Goal: Task Accomplishment & Management: Complete application form

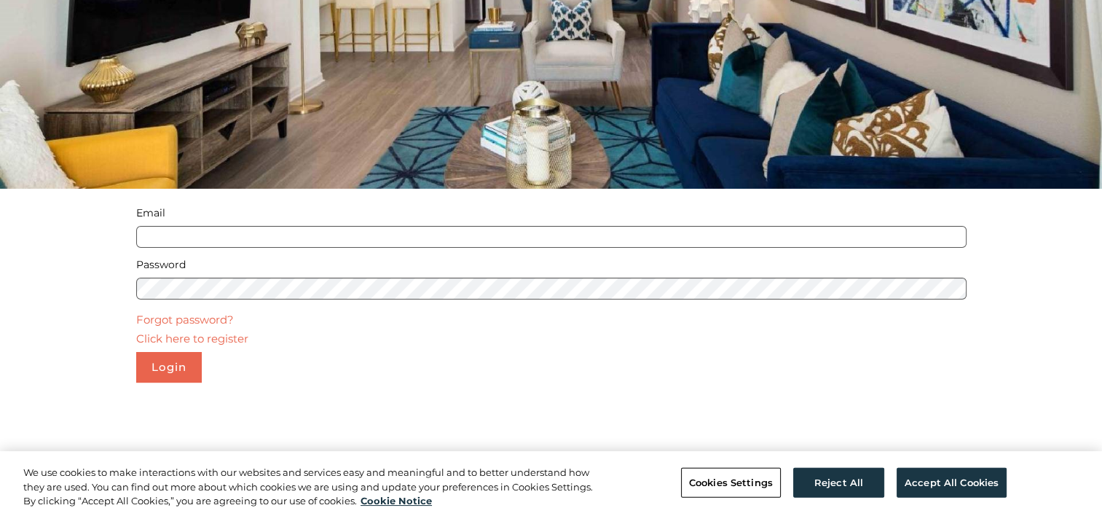
scroll to position [207, 0]
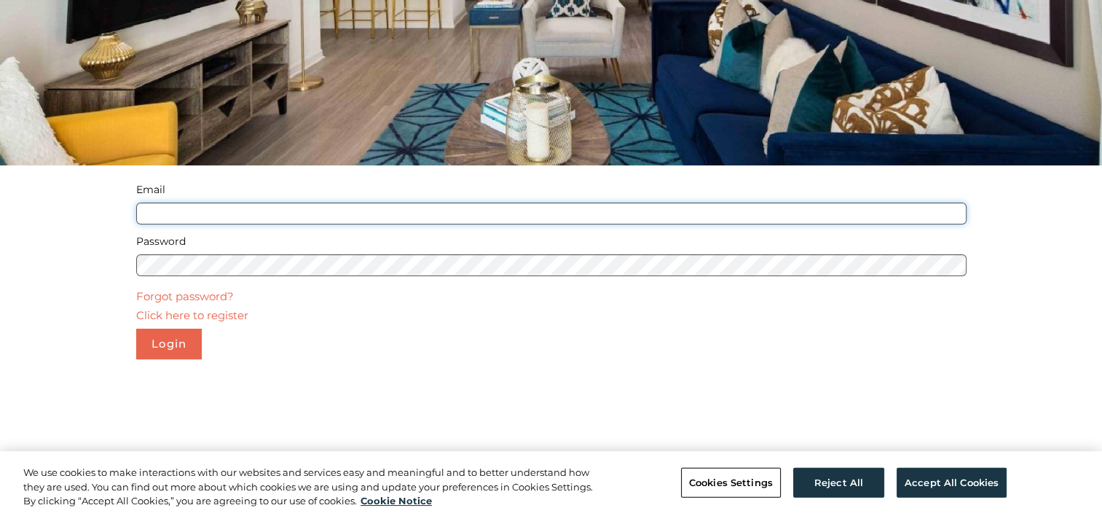
click at [360, 214] on input "Email" at bounding box center [551, 213] width 830 height 22
type input "**********"
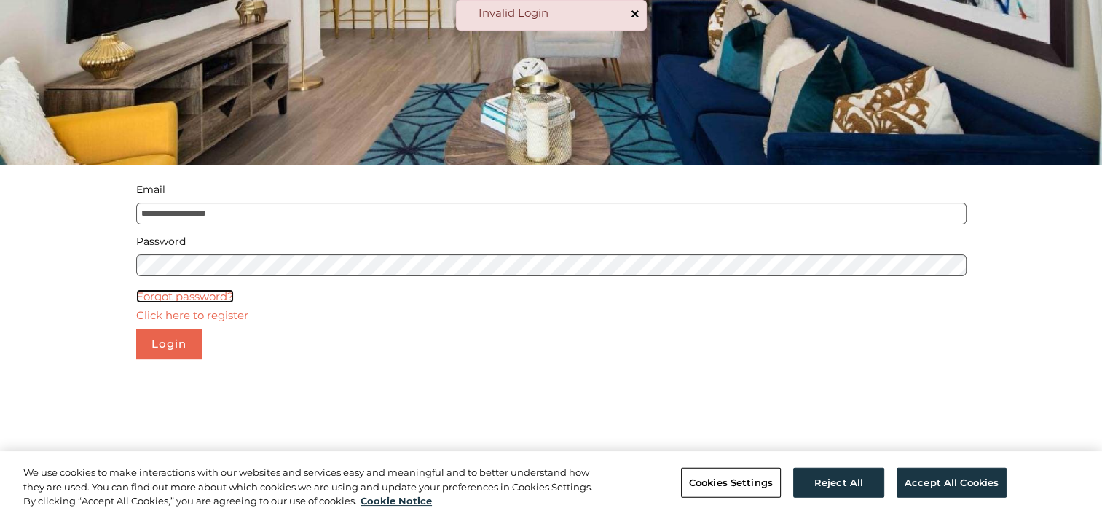
click at [196, 300] on link "Forgot password?" at bounding box center [185, 296] width 98 height 14
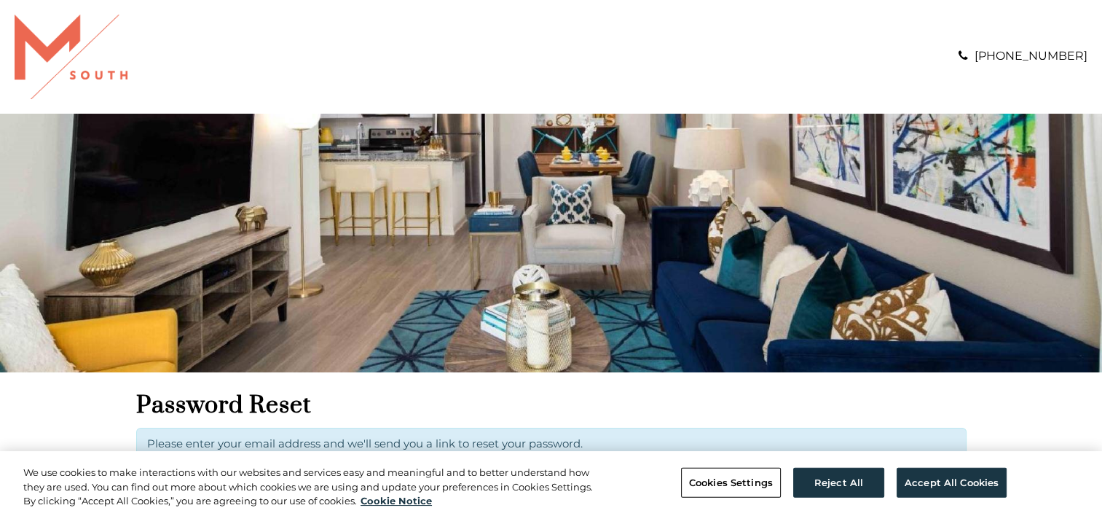
scroll to position [165, 0]
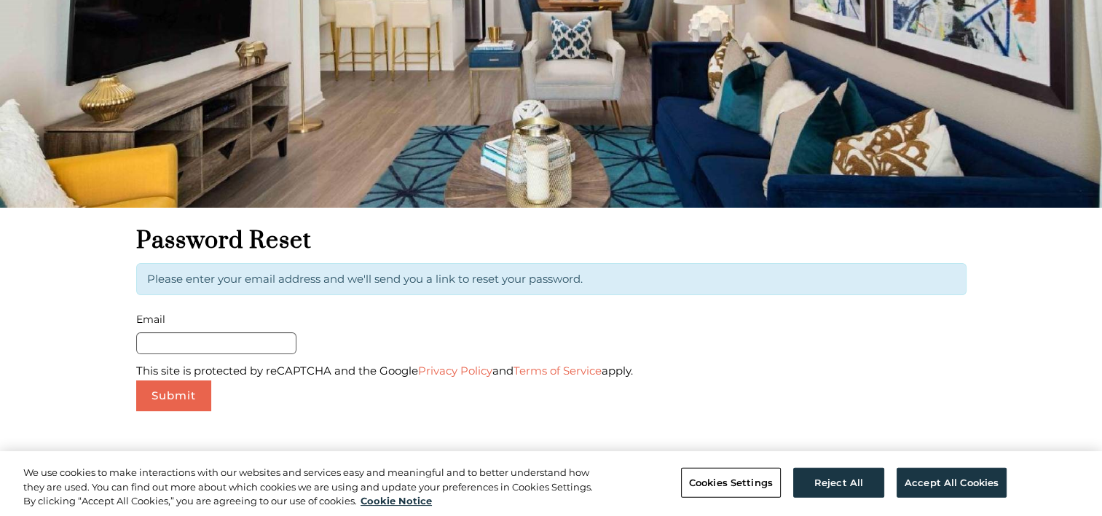
click at [205, 354] on form "Password Reset Please enter your email address and we'll send you a link to res…" at bounding box center [551, 318] width 830 height 185
click at [210, 348] on input "Email" at bounding box center [216, 343] width 160 height 22
type input "**********"
click at [174, 390] on button "Submit" at bounding box center [173, 395] width 75 height 31
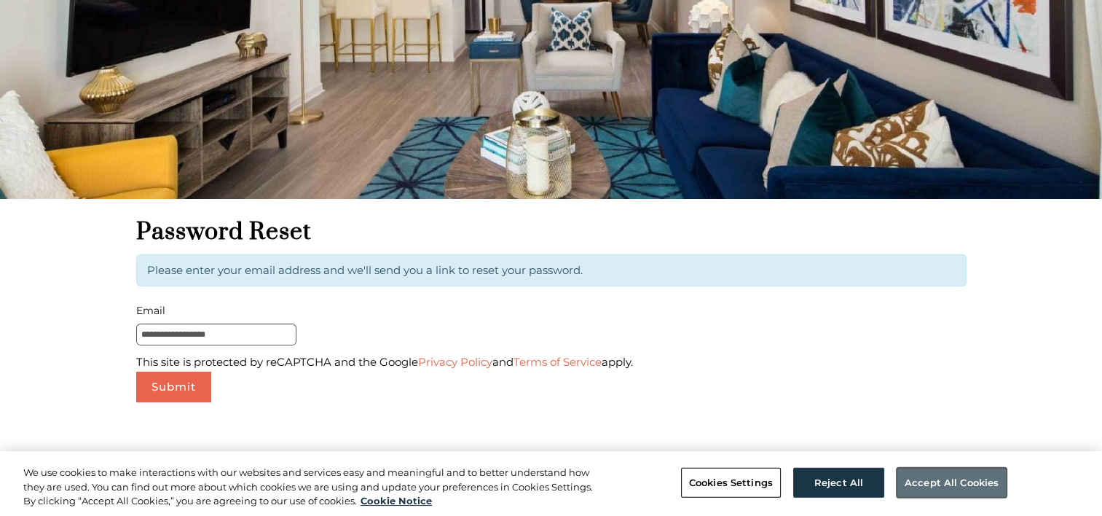
click at [929, 489] on button "Accept All Cookies" at bounding box center [952, 482] width 110 height 31
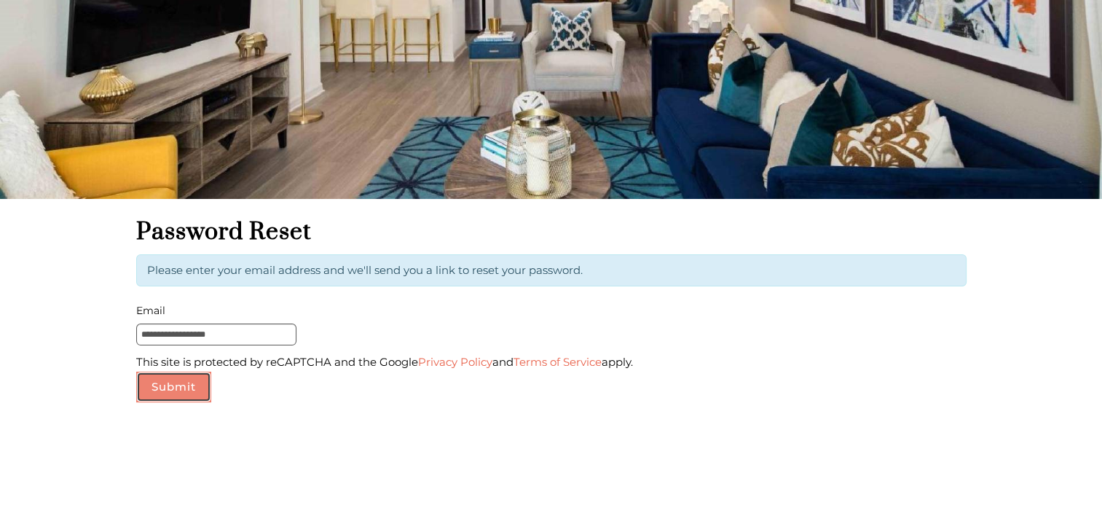
click at [183, 388] on button "Submit" at bounding box center [173, 386] width 75 height 31
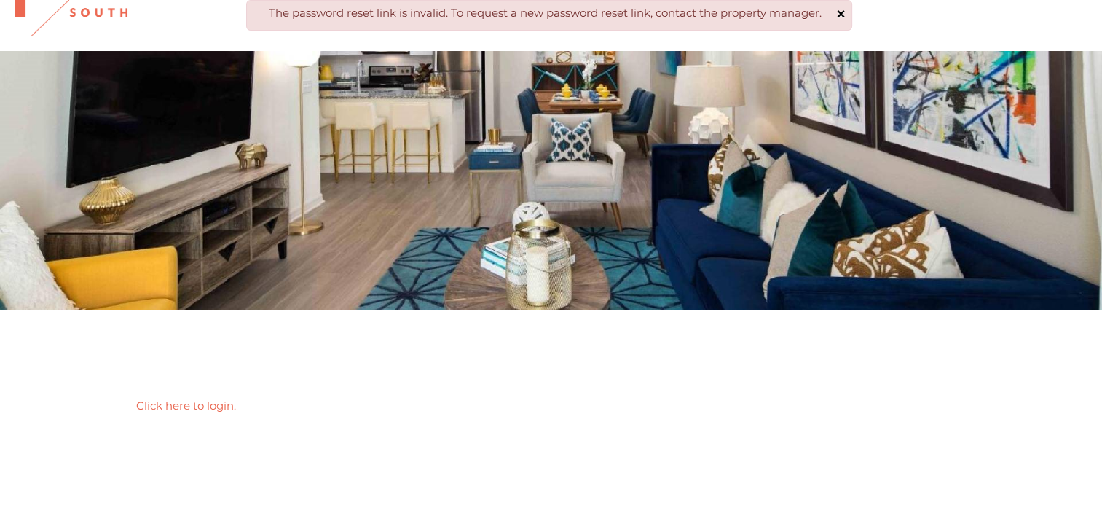
scroll to position [93, 0]
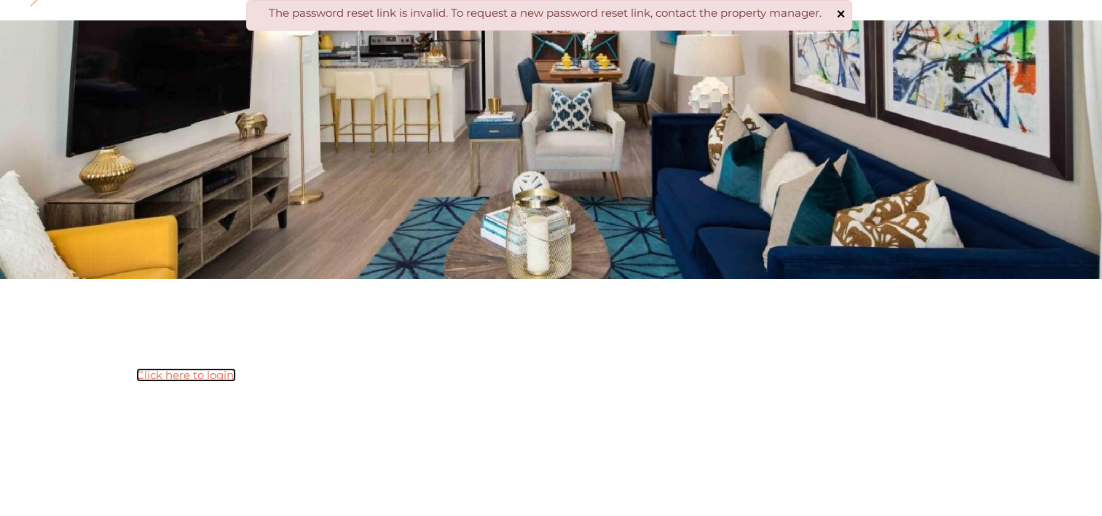
click at [210, 374] on link "Click here to login." at bounding box center [186, 375] width 100 height 14
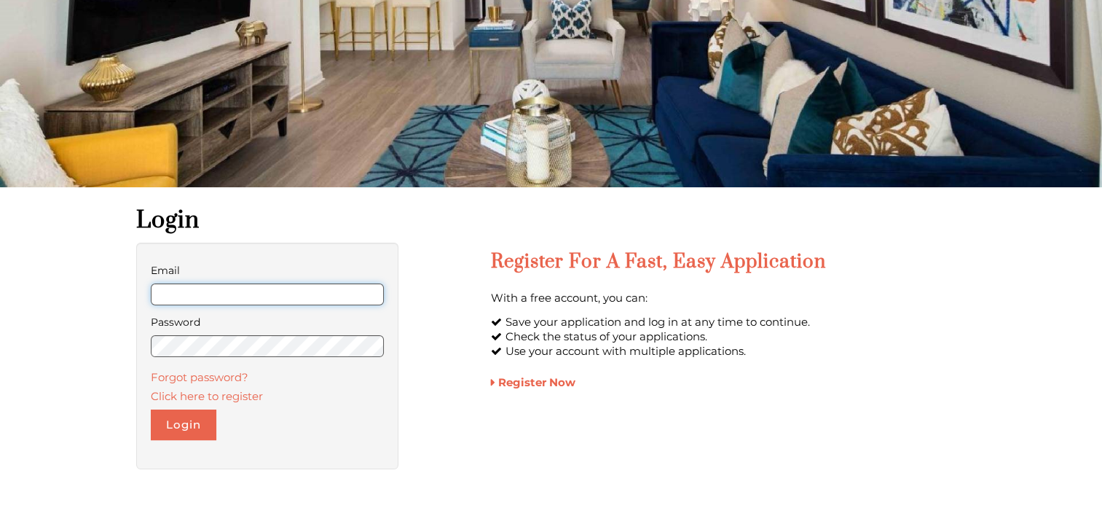
scroll to position [204, 0]
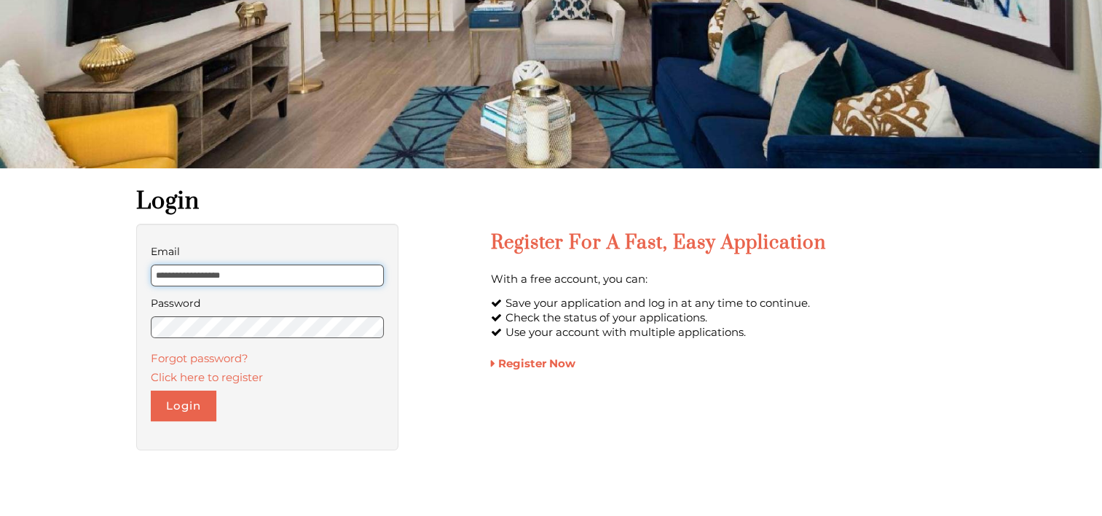
type input "**********"
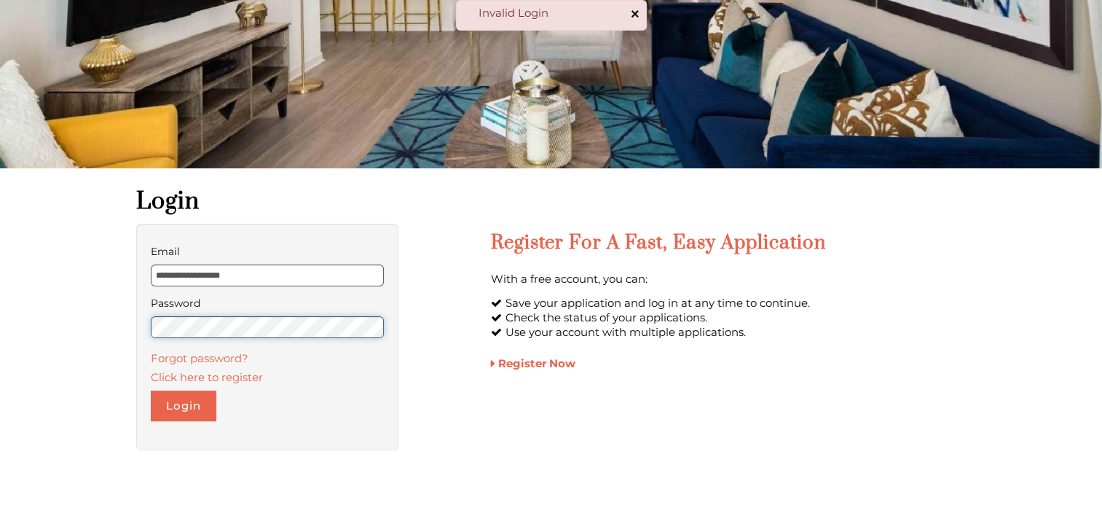
click at [53, 302] on body "**********" at bounding box center [551, 54] width 1102 height 516
drag, startPoint x: 259, startPoint y: 275, endPoint x: 0, endPoint y: 267, distance: 259.4
click at [0, 267] on html "**********" at bounding box center [551, 54] width 1102 height 516
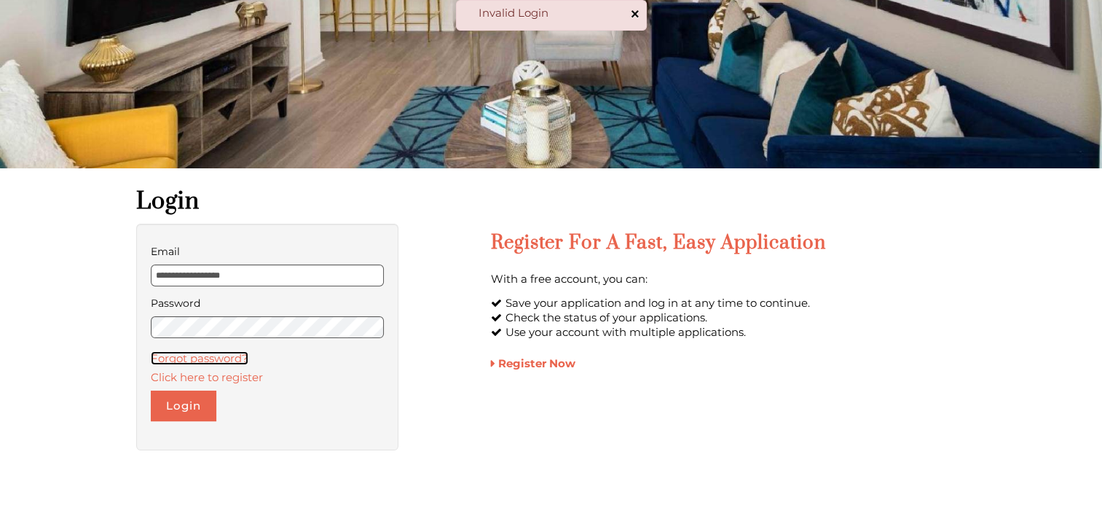
click at [166, 357] on link "Forgot password?" at bounding box center [200, 358] width 98 height 14
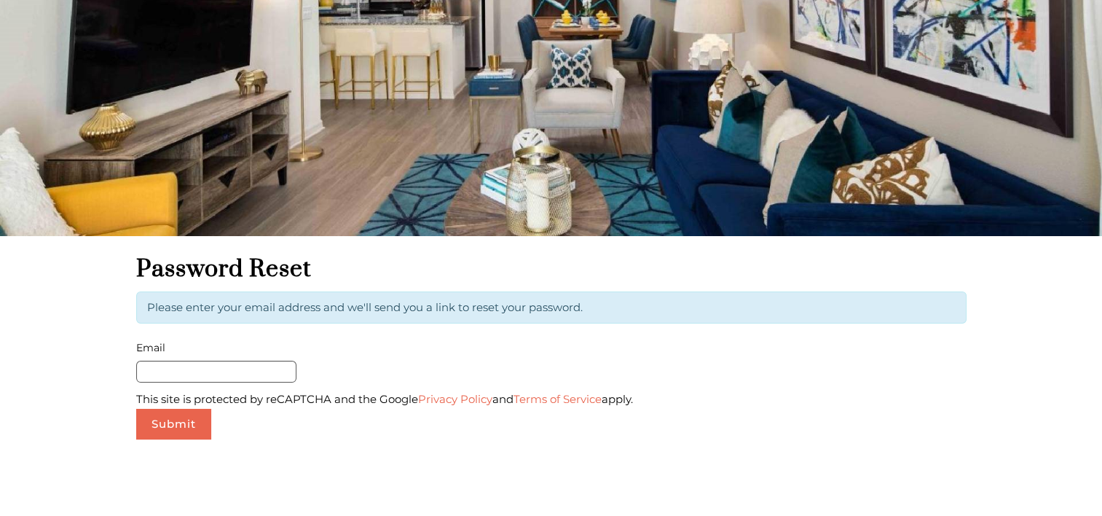
scroll to position [137, 0]
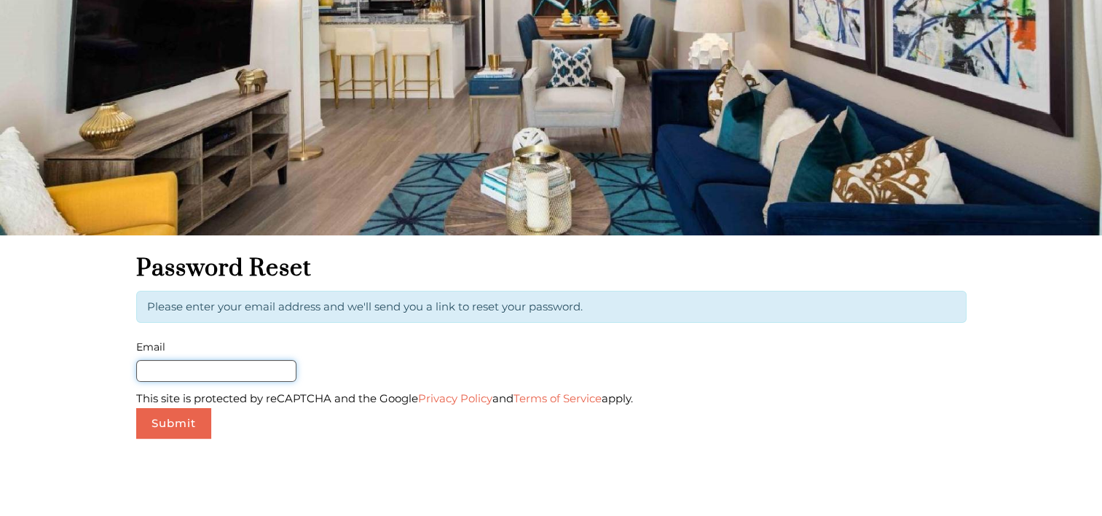
click at [219, 380] on input "Email" at bounding box center [216, 371] width 160 height 22
type input "**********"
click at [202, 415] on button "Submit" at bounding box center [173, 423] width 75 height 31
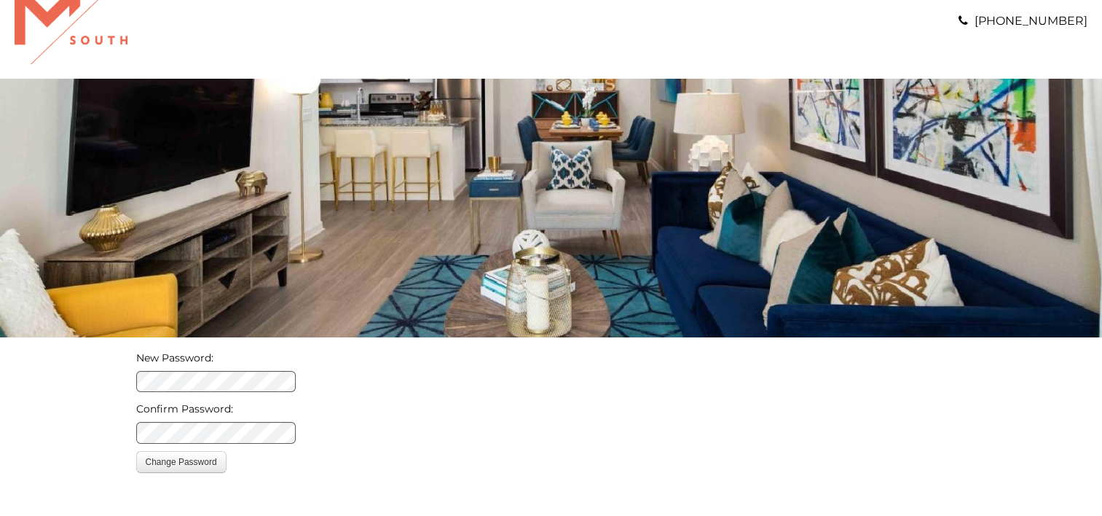
scroll to position [35, 0]
click at [194, 463] on button "Change Password" at bounding box center [181, 462] width 90 height 22
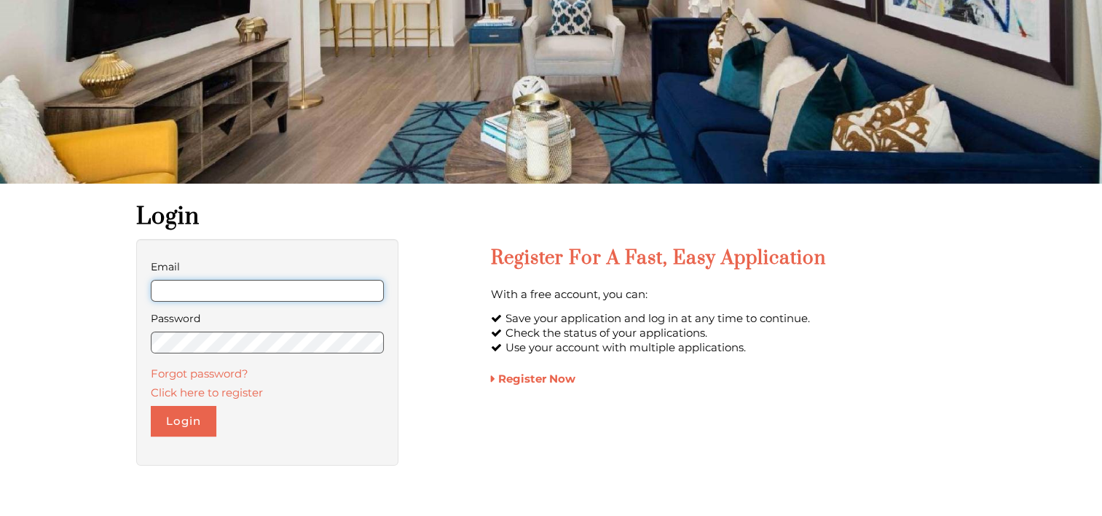
scroll to position [189, 0]
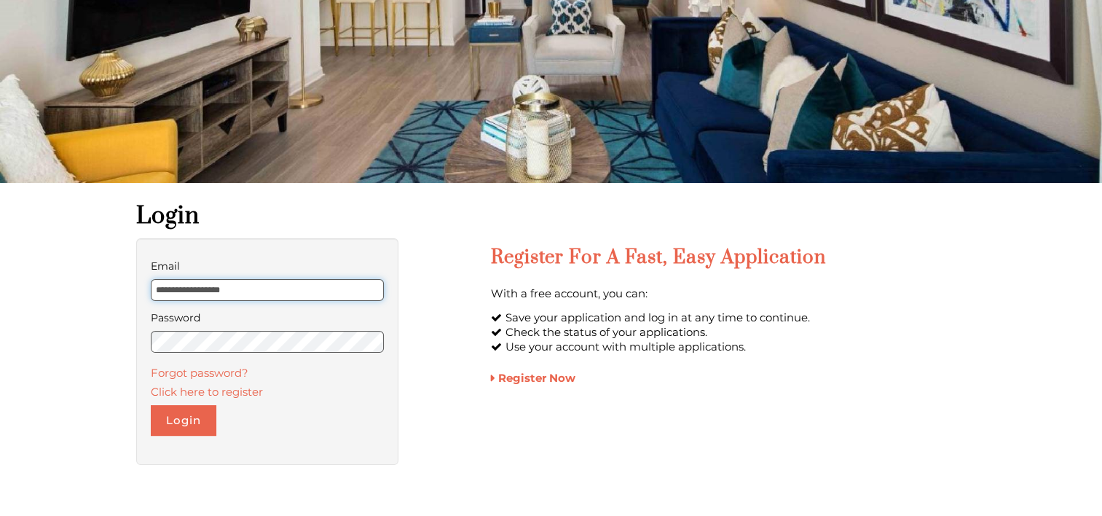
type input "**********"
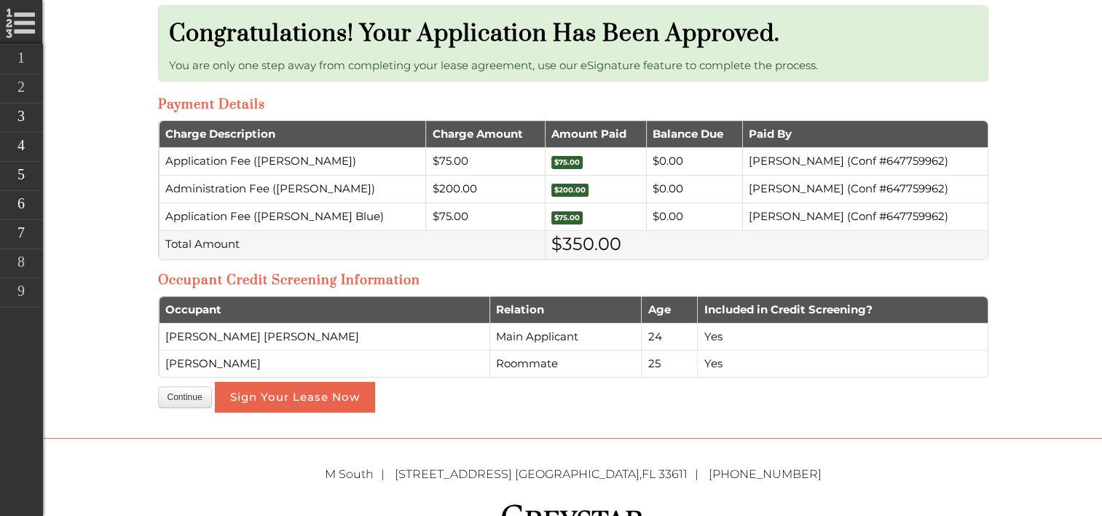
scroll to position [434, 0]
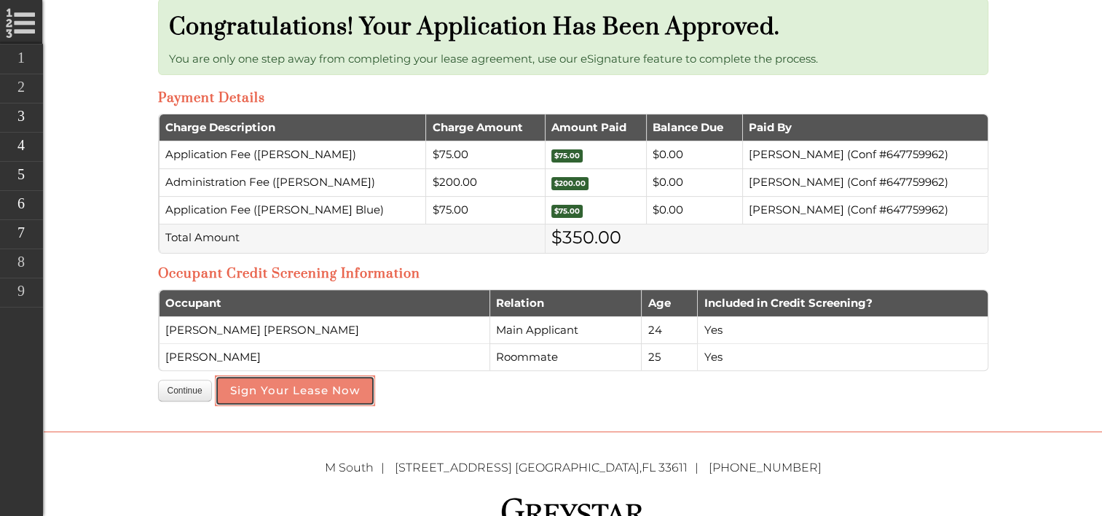
click at [271, 384] on button "Sign Your Lease Now" at bounding box center [295, 390] width 160 height 31
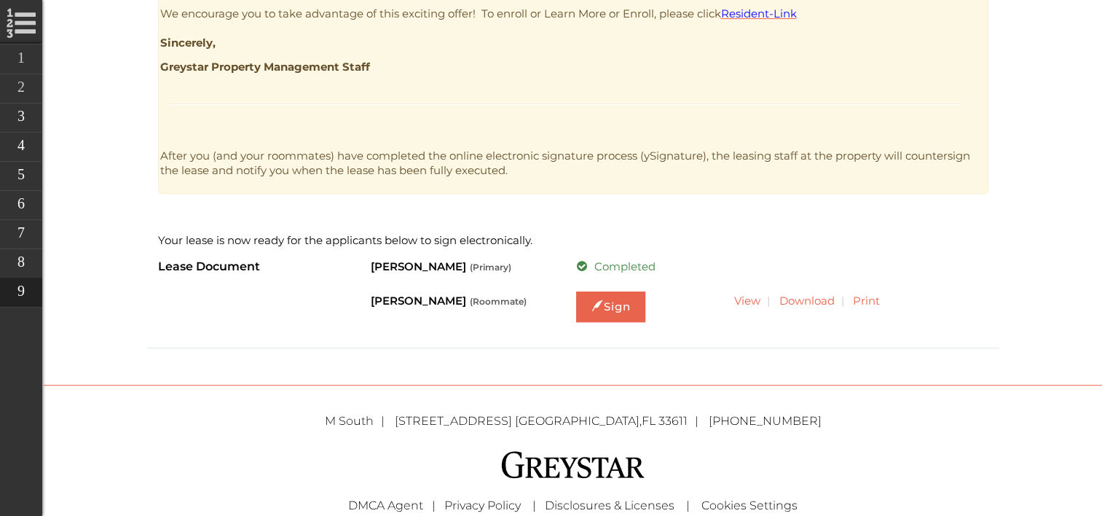
scroll to position [727, 0]
click at [757, 300] on link "View" at bounding box center [746, 299] width 30 height 14
click at [631, 305] on link "Sign" at bounding box center [610, 305] width 69 height 31
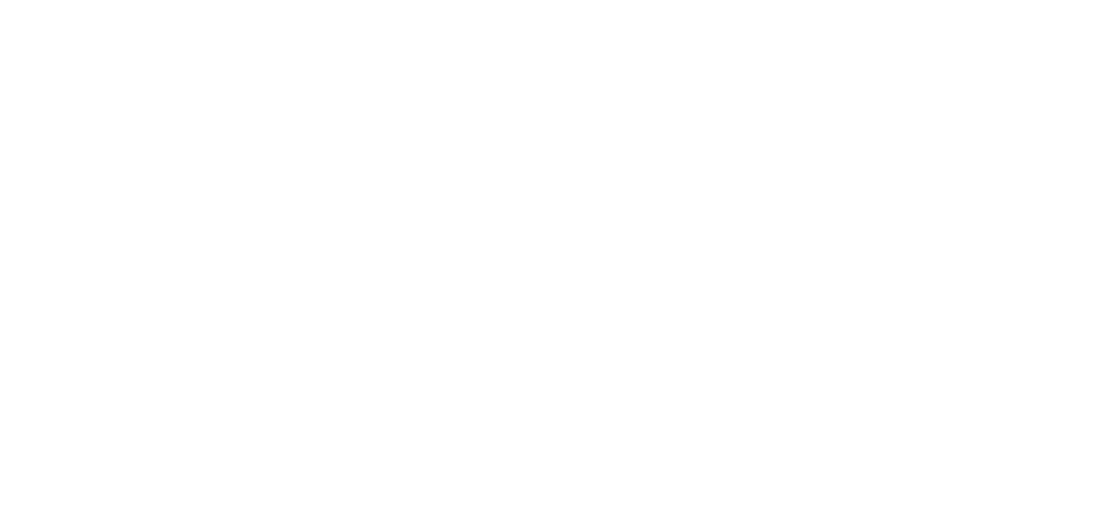
scroll to position [0, 0]
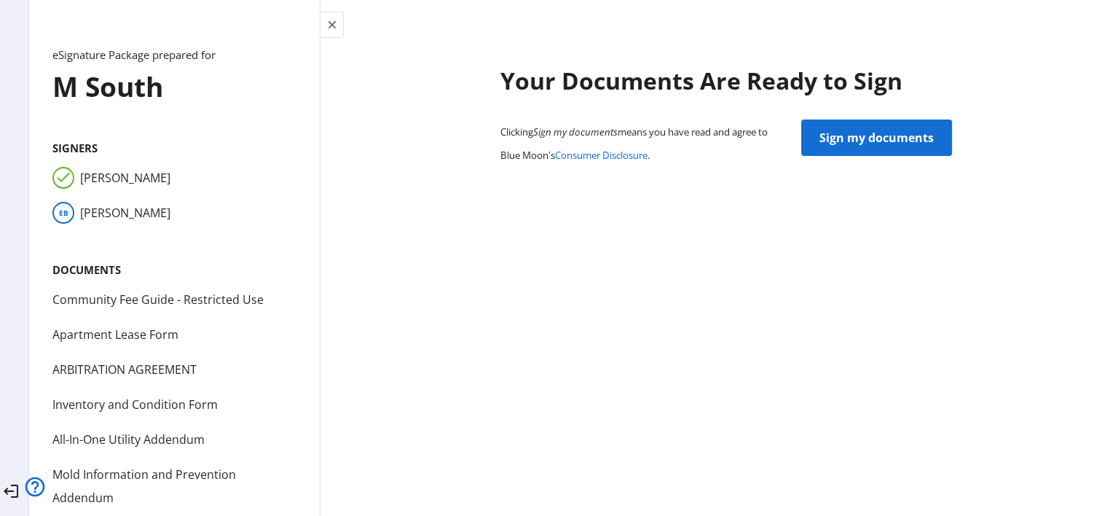
click at [848, 143] on span "Sign my documents" at bounding box center [876, 137] width 114 height 35
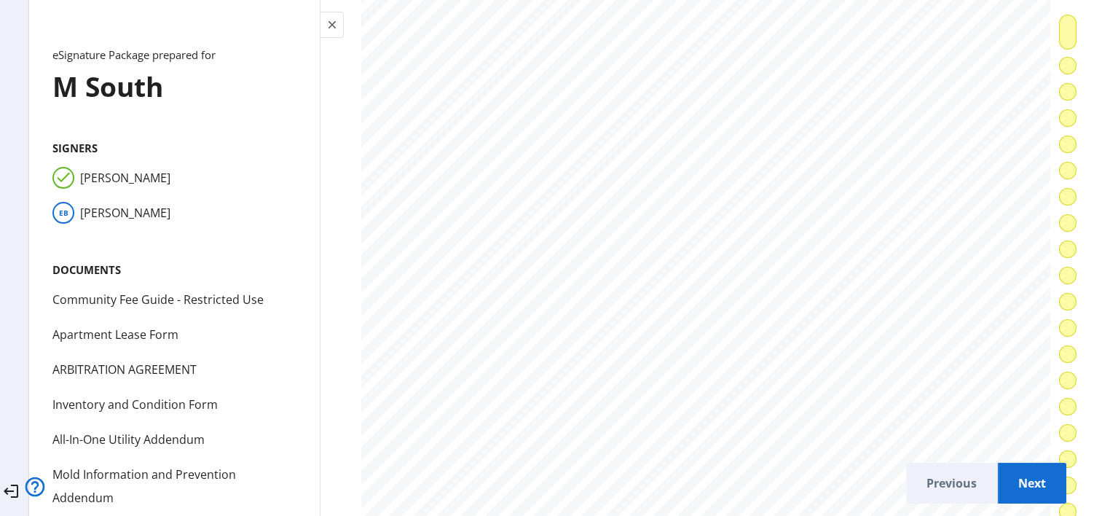
scroll to position [76, 0]
click at [1009, 465] on span "Next" at bounding box center [1031, 482] width 45 height 35
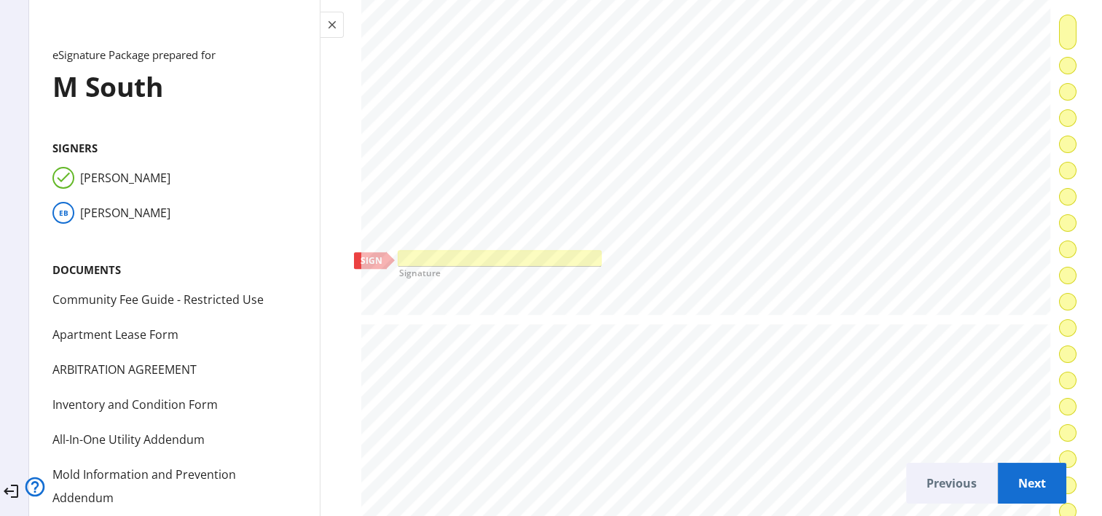
click at [469, 252] on div at bounding box center [499, 258] width 202 height 15
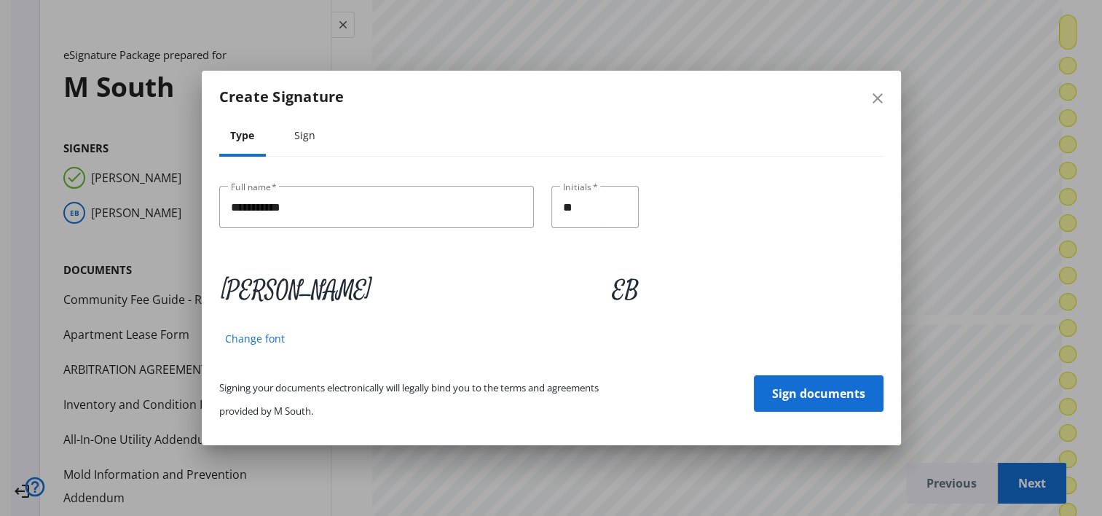
click at [805, 393] on span "Sign documents" at bounding box center [818, 393] width 93 height 35
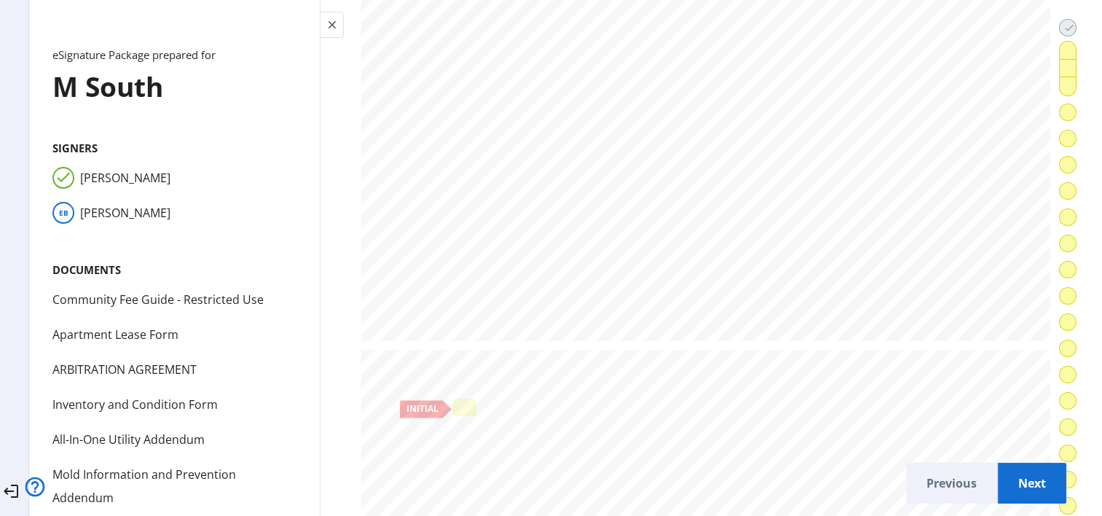
scroll to position [1739, 0]
click at [465, 396] on div at bounding box center [465, 404] width 22 height 17
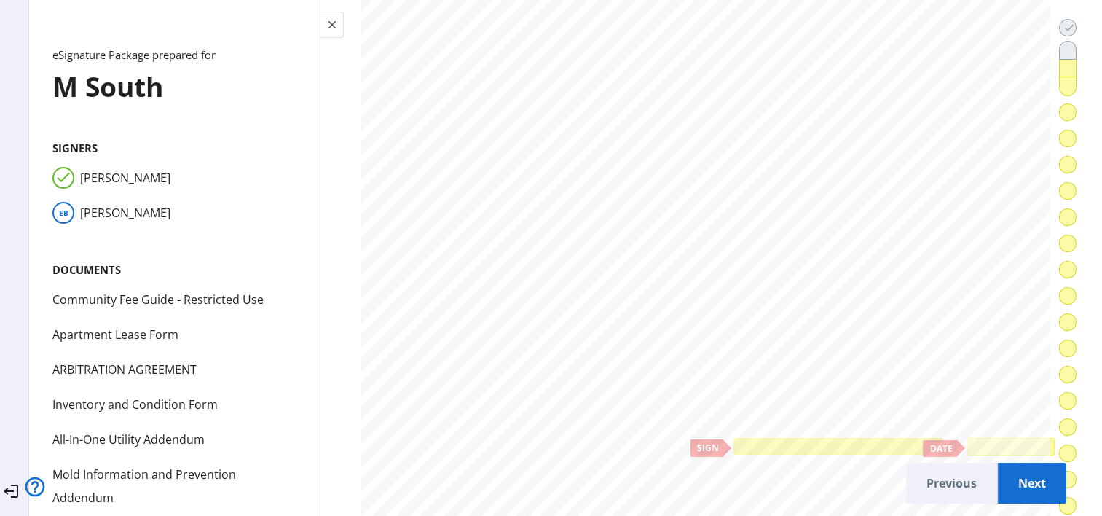
click at [797, 441] on div at bounding box center [838, 446] width 202 height 10
click at [967, 438] on div at bounding box center [1010, 446] width 87 height 17
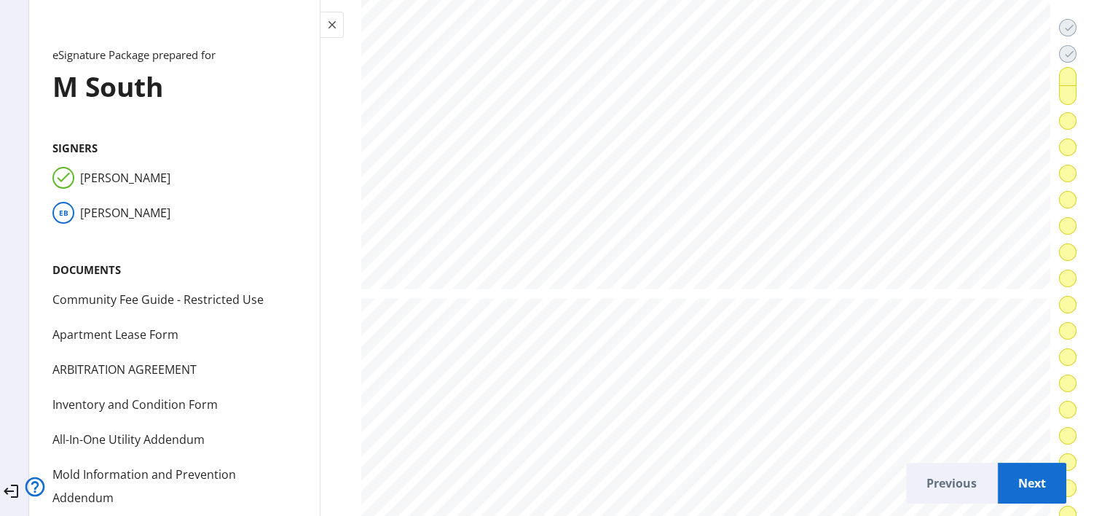
scroll to position [14349, 0]
click at [1009, 465] on span "Next" at bounding box center [1031, 482] width 45 height 35
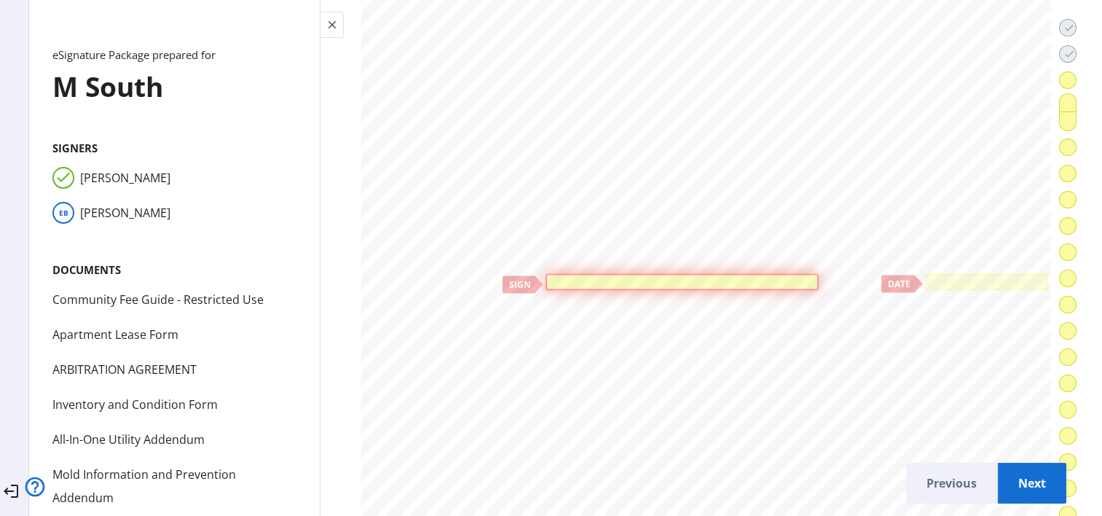
click at [655, 278] on div at bounding box center [681, 282] width 265 height 9
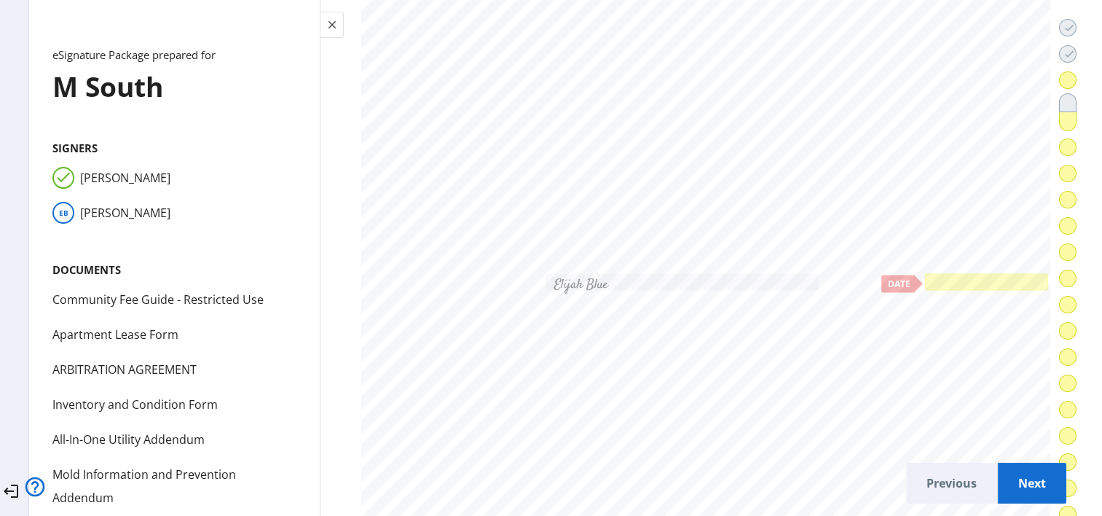
click at [934, 277] on div at bounding box center [987, 282] width 117 height 10
click at [1017, 465] on span "Next" at bounding box center [1031, 482] width 45 height 35
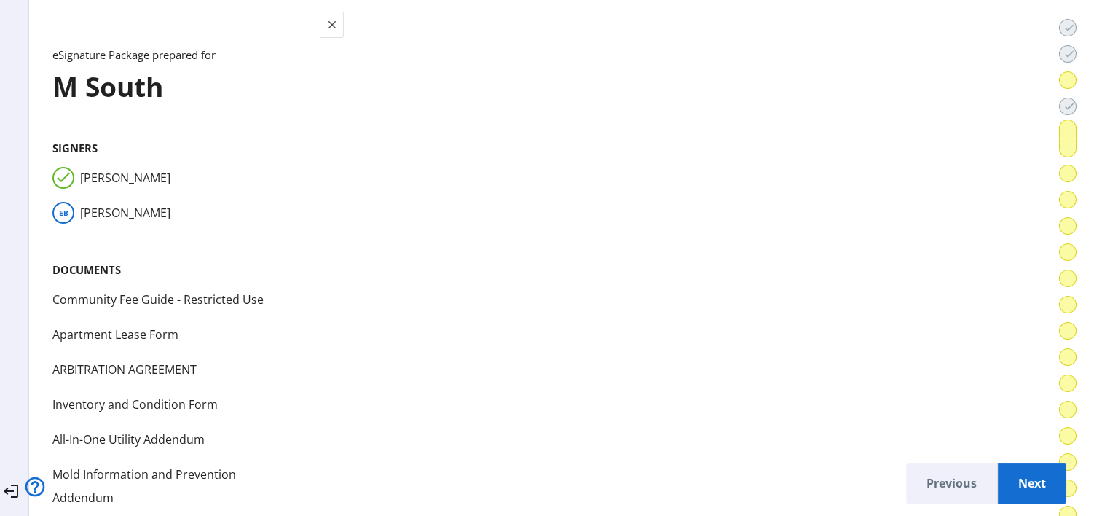
scroll to position [22579, 0]
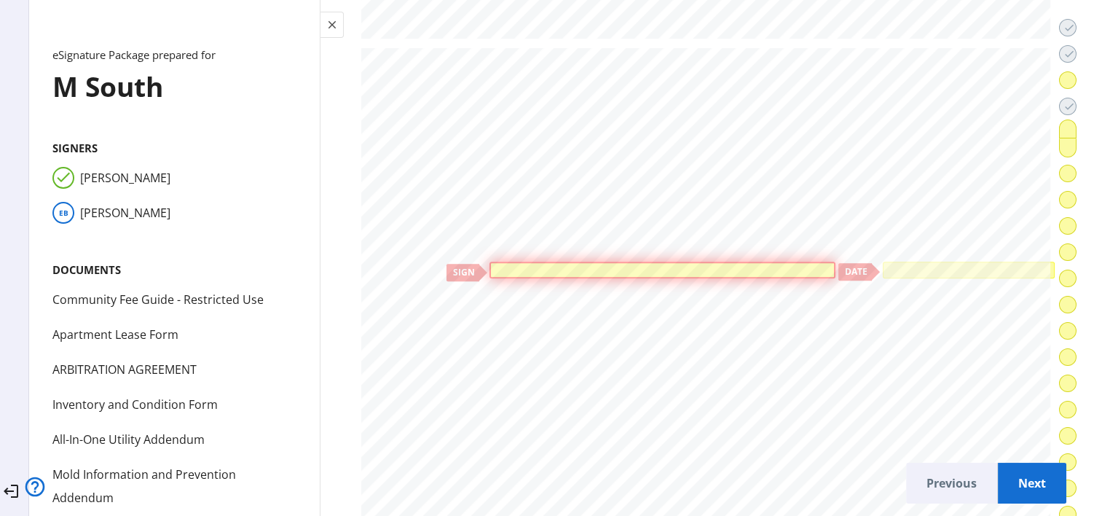
click at [635, 265] on div at bounding box center [662, 269] width 339 height 9
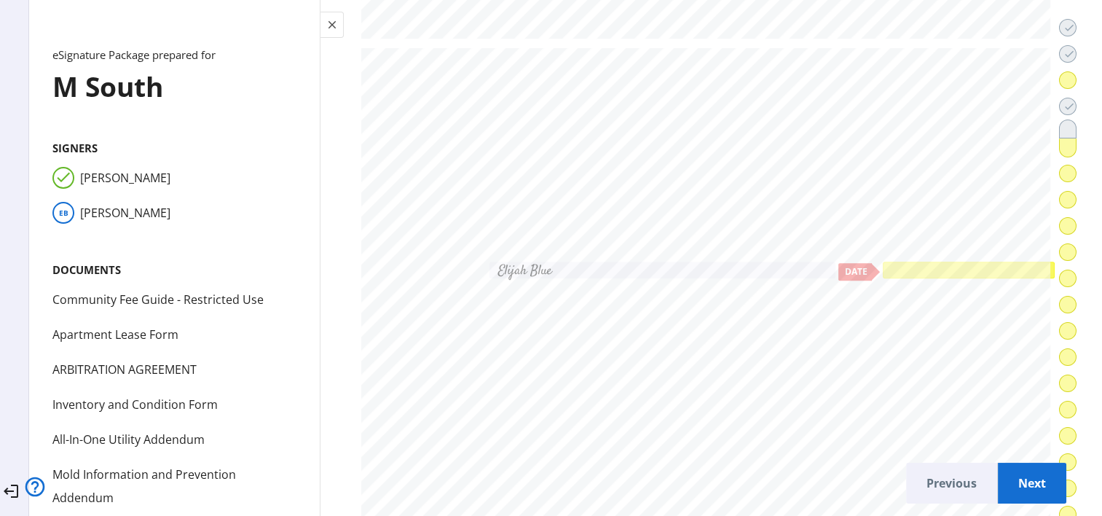
click at [889, 261] on div at bounding box center [969, 269] width 172 height 17
click at [1011, 473] on span "Next" at bounding box center [1031, 482] width 45 height 35
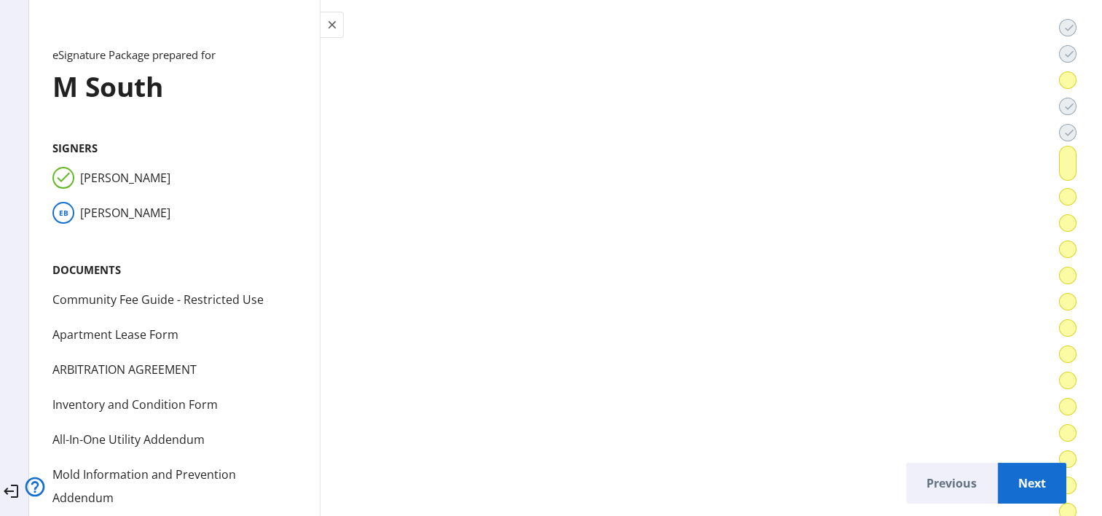
scroll to position [25320, 0]
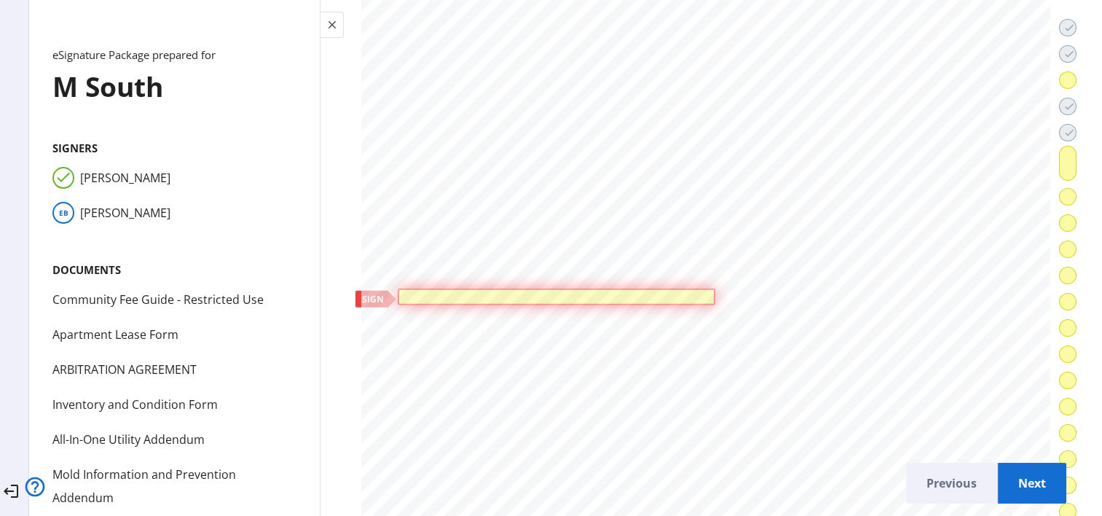
click at [575, 292] on div at bounding box center [556, 296] width 309 height 9
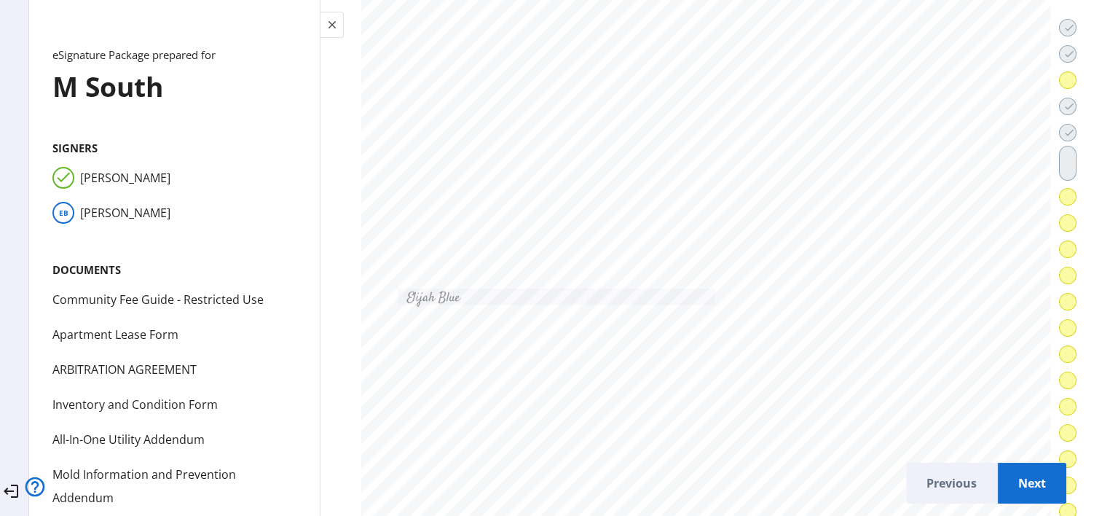
click at [1009, 479] on span "Next" at bounding box center [1031, 482] width 45 height 35
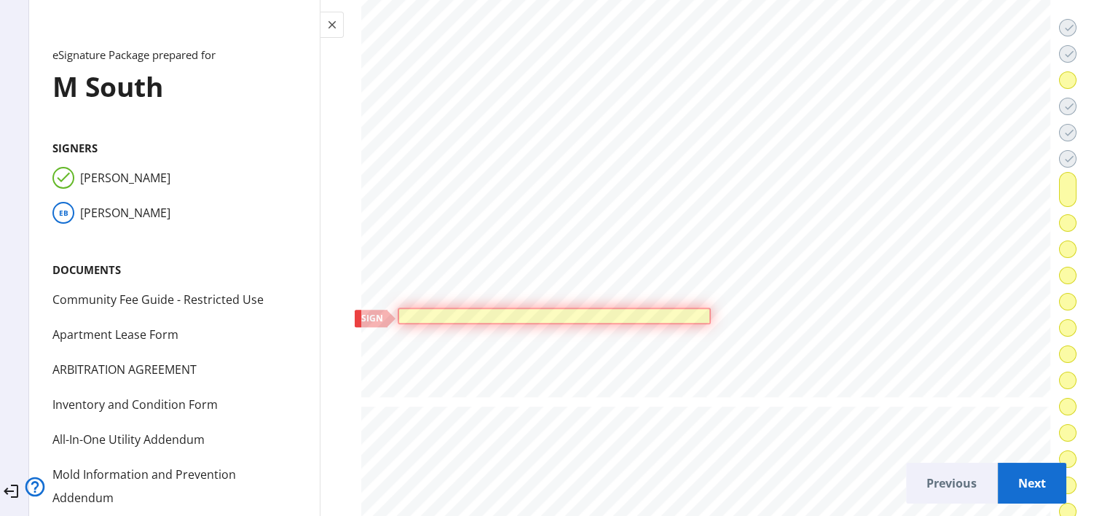
click at [616, 307] on div at bounding box center [554, 315] width 313 height 17
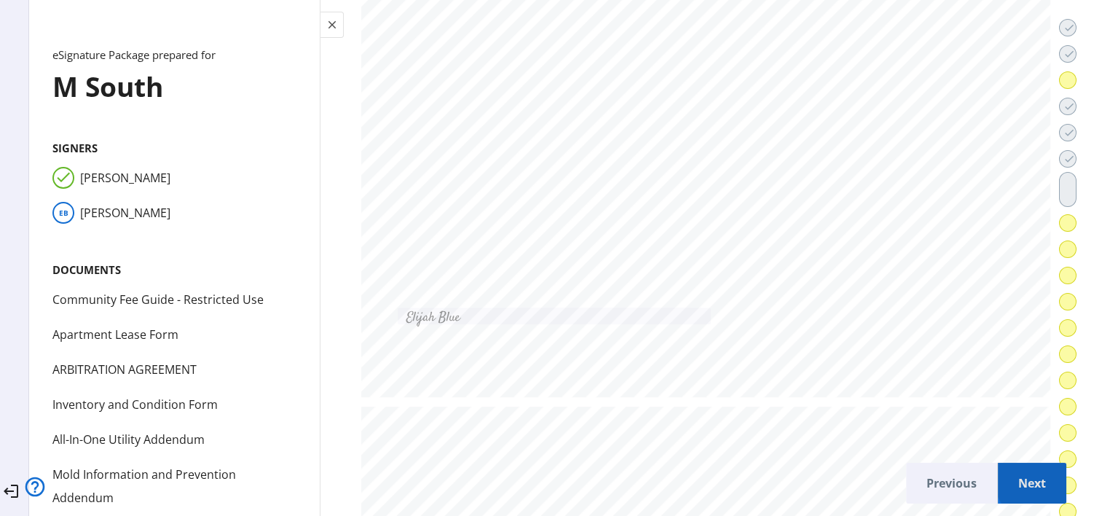
click at [1024, 471] on span "Next" at bounding box center [1031, 482] width 45 height 35
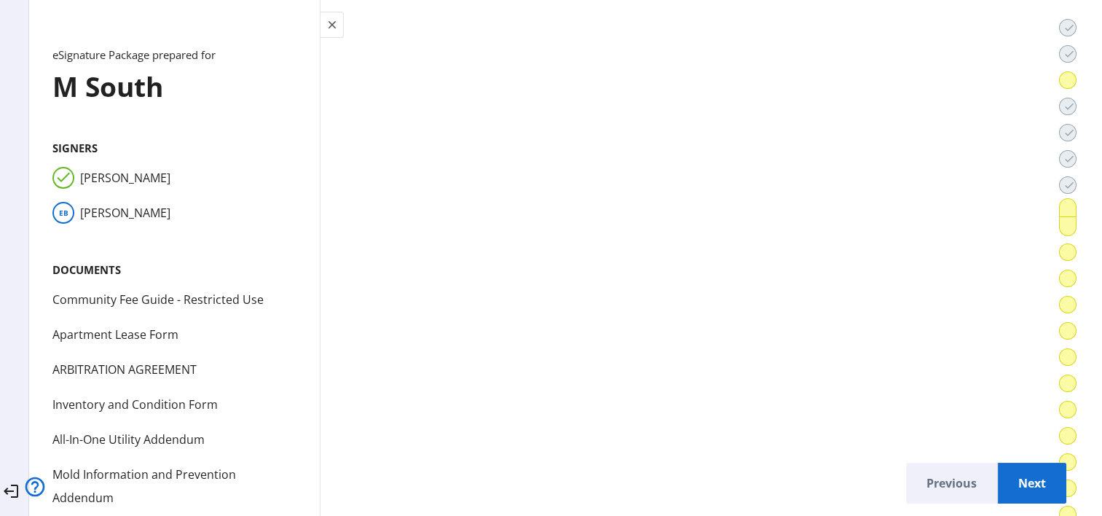
scroll to position [36999, 0]
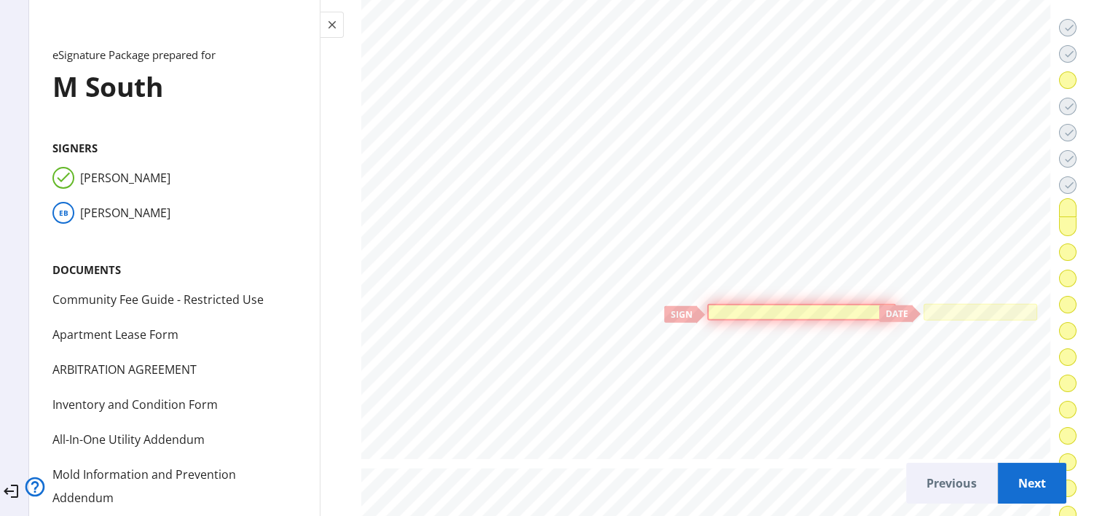
click at [763, 307] on div at bounding box center [801, 311] width 181 height 9
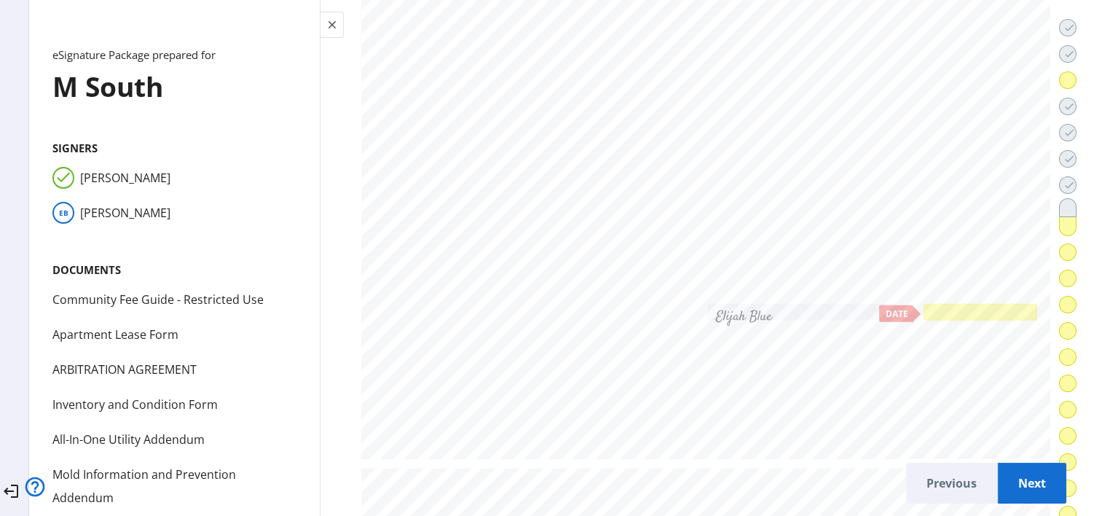
click at [950, 304] on div at bounding box center [981, 312] width 114 height 17
click at [1009, 465] on span "Next" at bounding box center [1031, 482] width 45 height 35
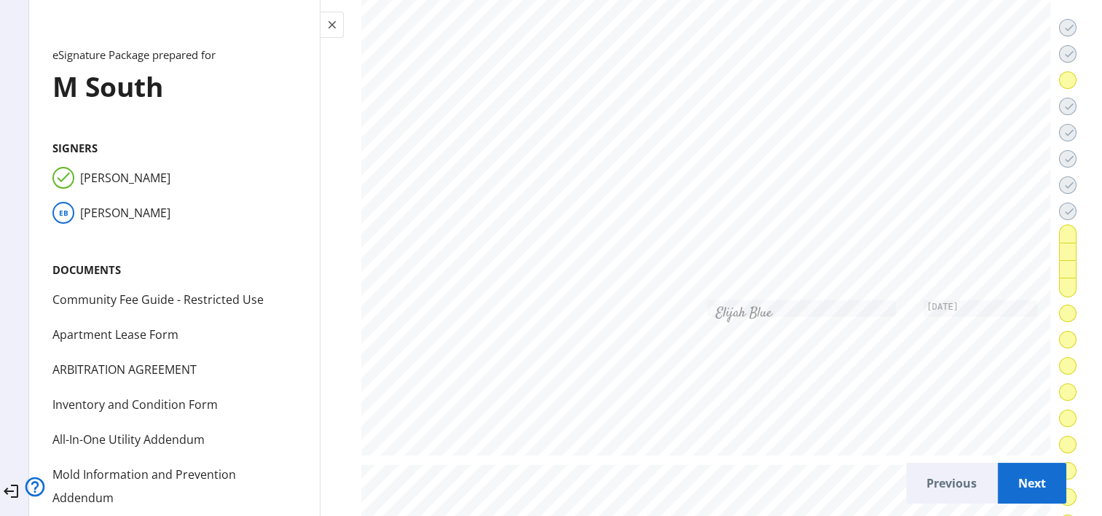
scroll to position [37761, 0]
click at [481, 289] on div at bounding box center [474, 293] width 15 height 9
click at [410, 286] on div at bounding box center [407, 290] width 5 height 9
click at [1031, 483] on span "Next" at bounding box center [1031, 482] width 45 height 35
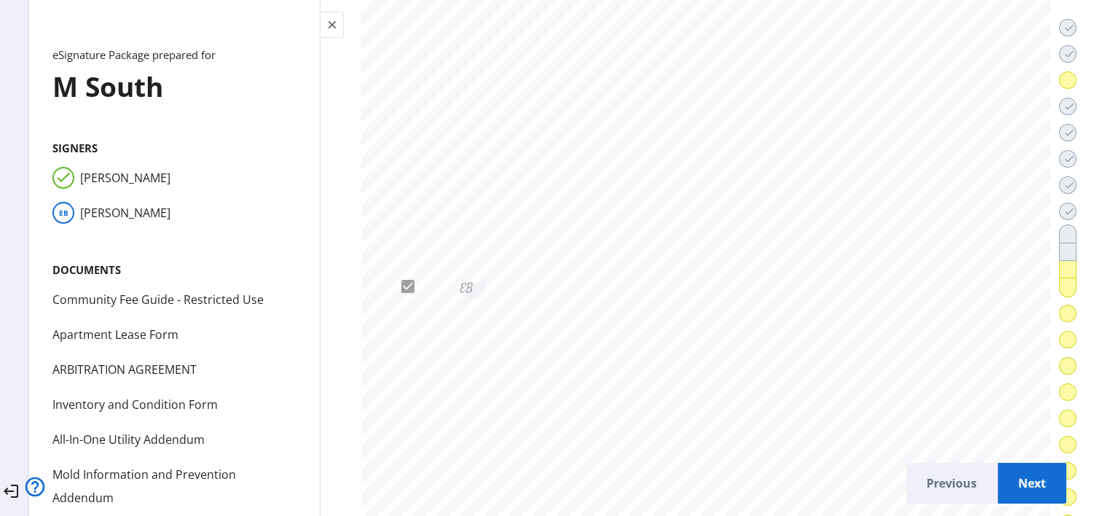
click at [1016, 481] on span "Next" at bounding box center [1031, 482] width 45 height 35
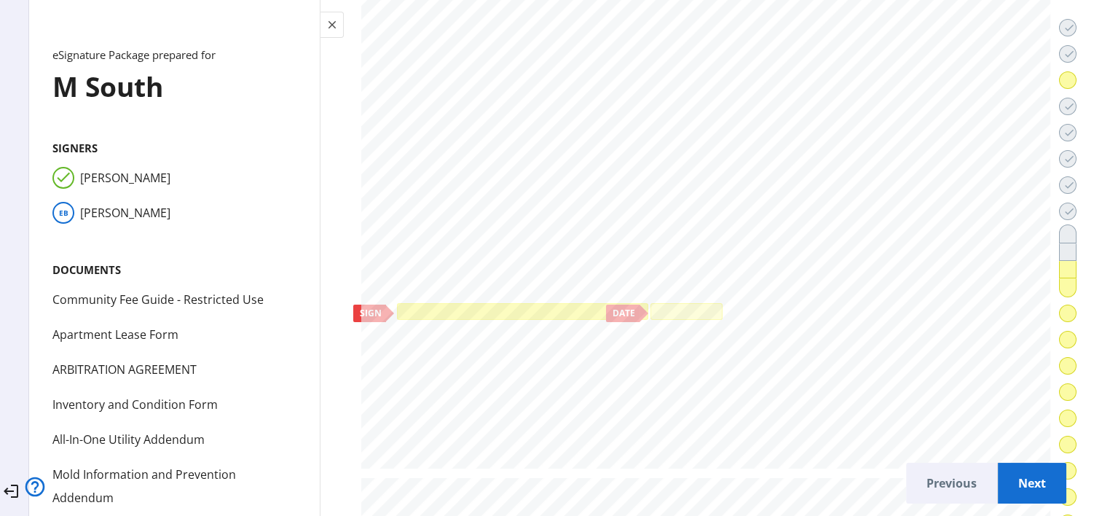
click at [534, 306] on div at bounding box center [522, 311] width 245 height 10
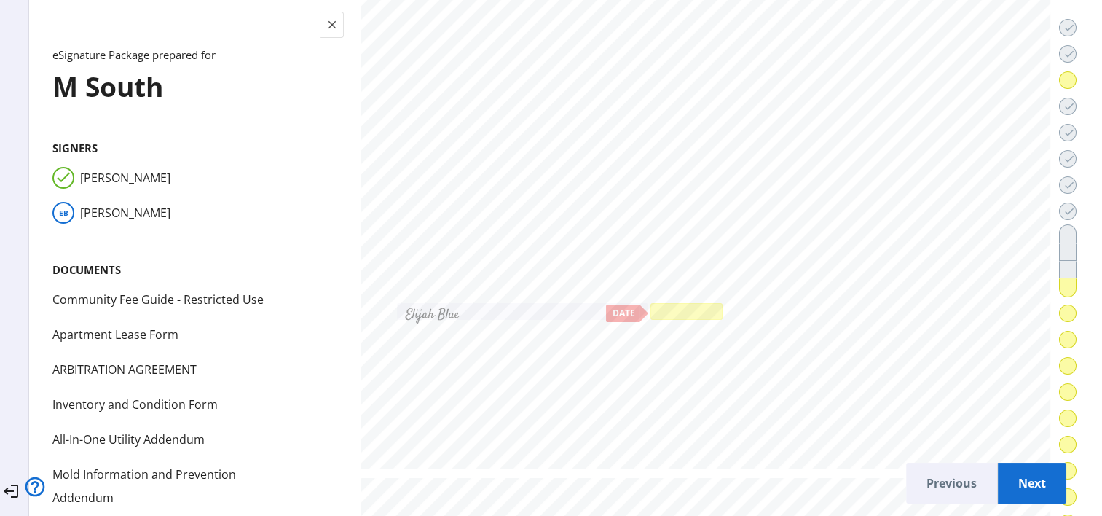
click at [677, 306] on div at bounding box center [686, 311] width 66 height 10
click at [1011, 473] on span "Next" at bounding box center [1031, 482] width 45 height 35
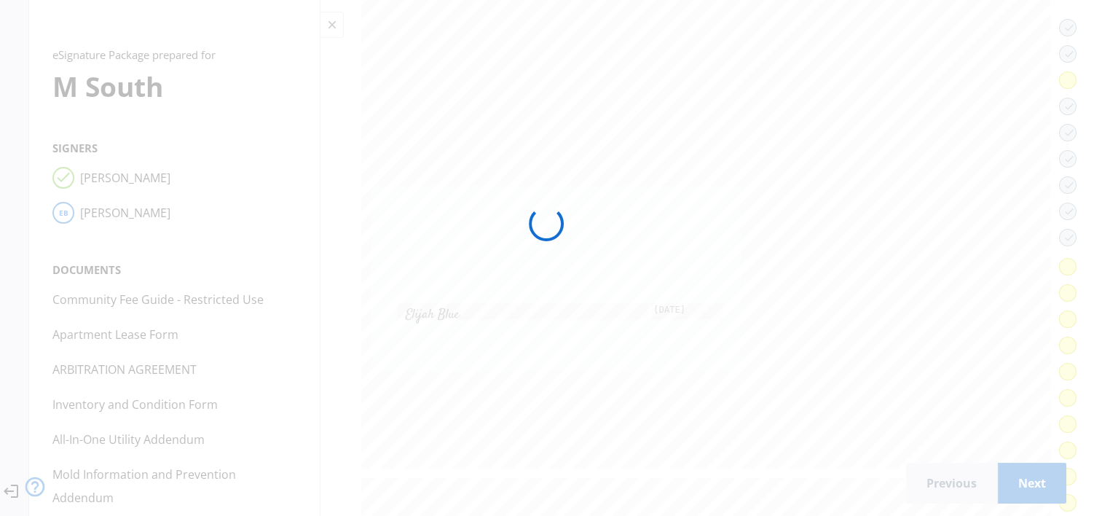
scroll to position [39305, 0]
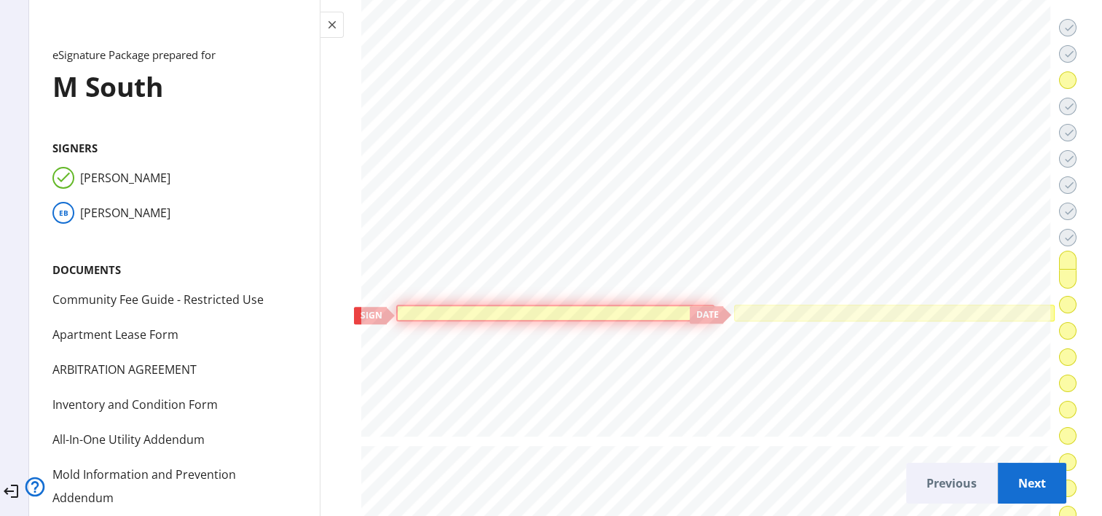
click at [589, 308] on div at bounding box center [556, 312] width 310 height 9
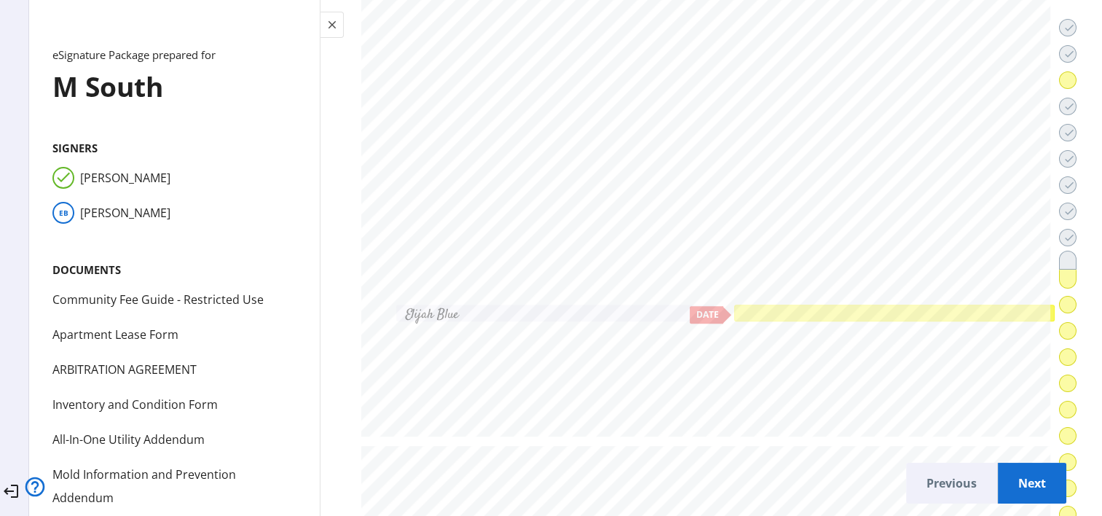
click at [775, 307] on div at bounding box center [894, 312] width 315 height 10
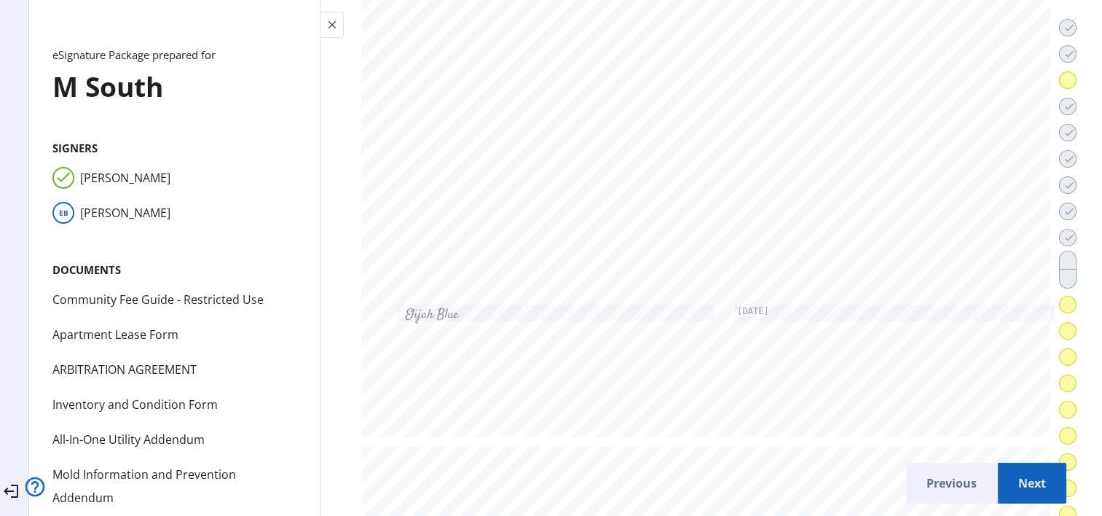
click at [1026, 465] on span "Next" at bounding box center [1031, 482] width 45 height 35
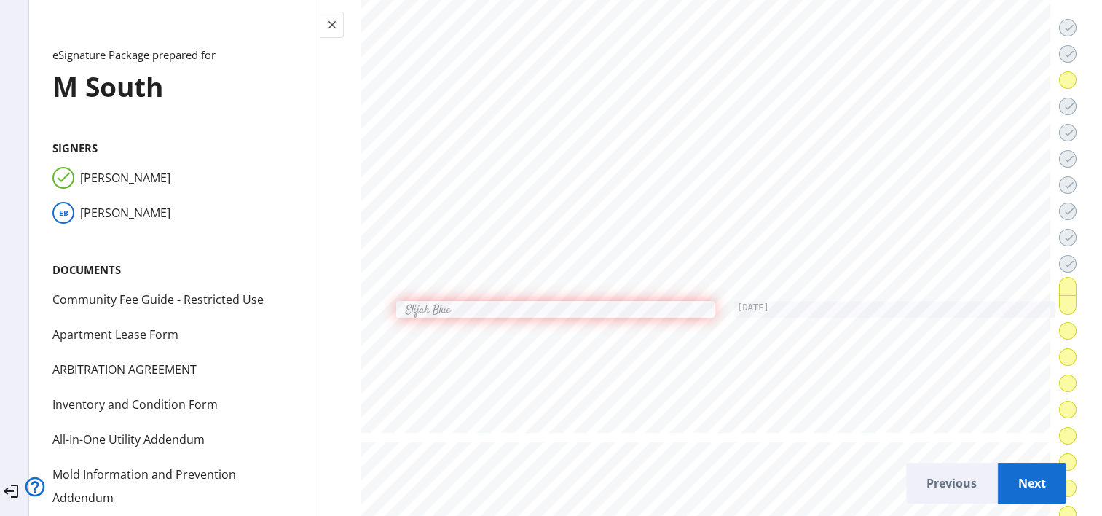
scroll to position [40421, 0]
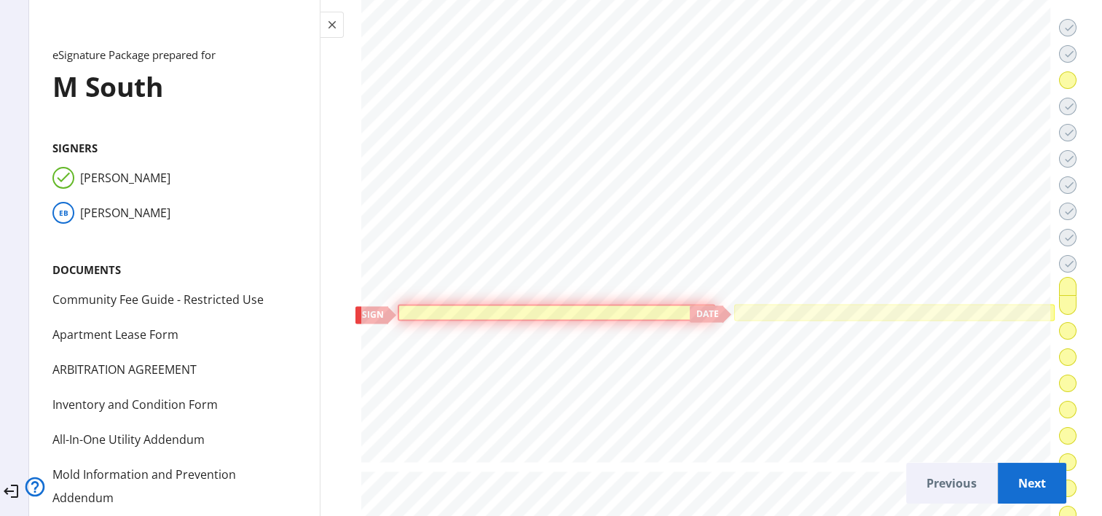
click at [610, 304] on div at bounding box center [557, 312] width 318 height 17
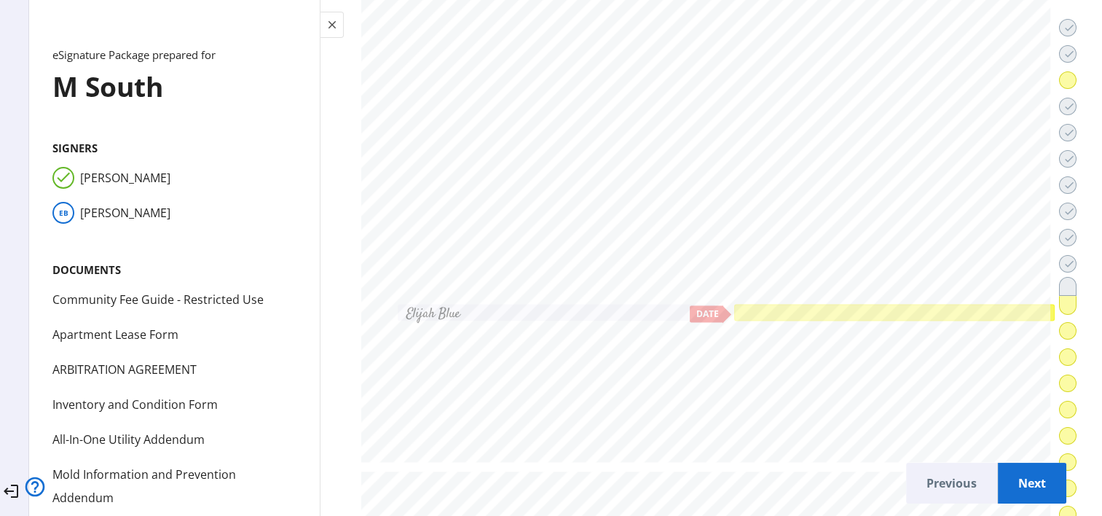
click at [812, 307] on div at bounding box center [894, 312] width 315 height 10
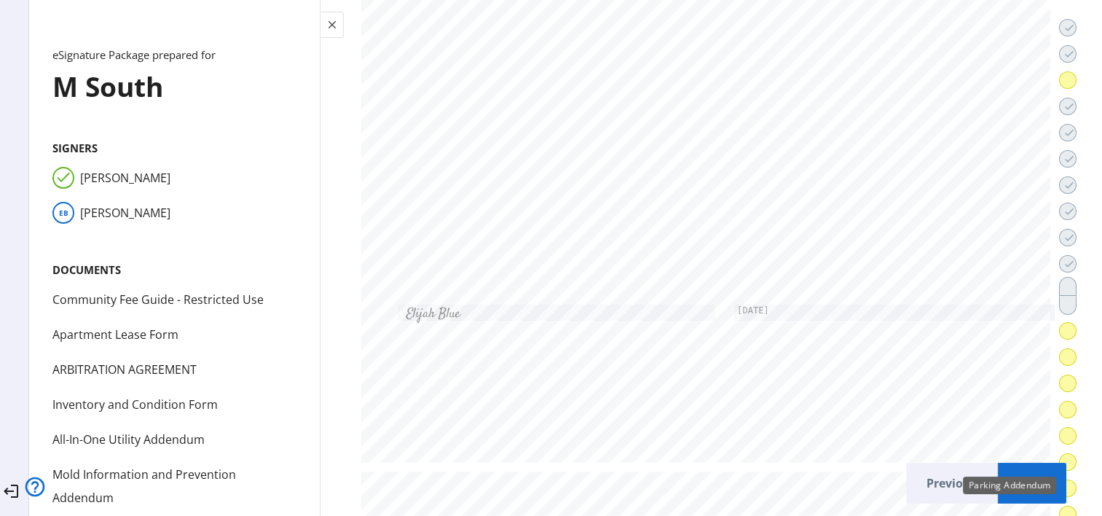
click at [1038, 476] on div "Parking Addendum" at bounding box center [1009, 484] width 93 height 17
click at [1022, 471] on span "Next" at bounding box center [1031, 482] width 45 height 35
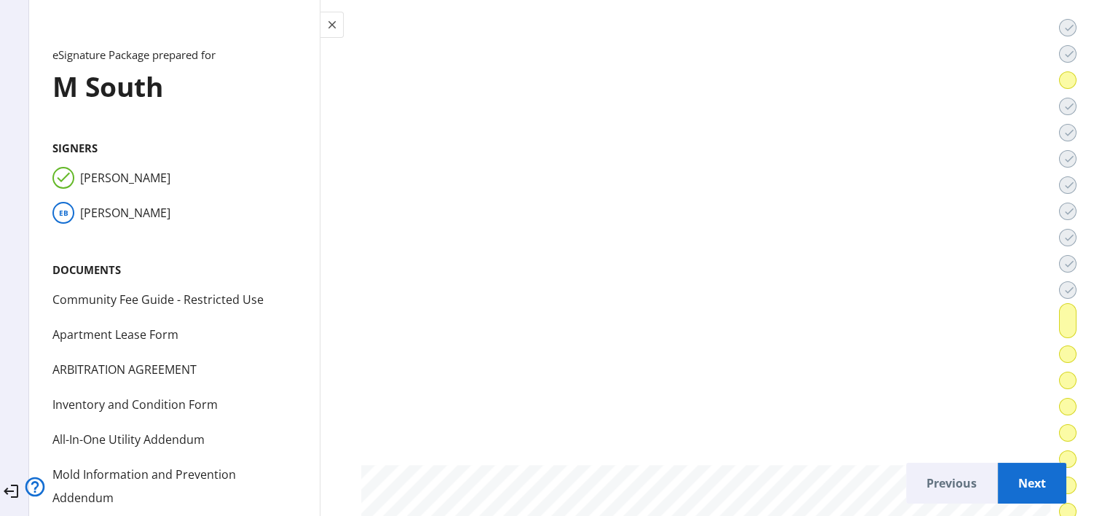
scroll to position [42212, 0]
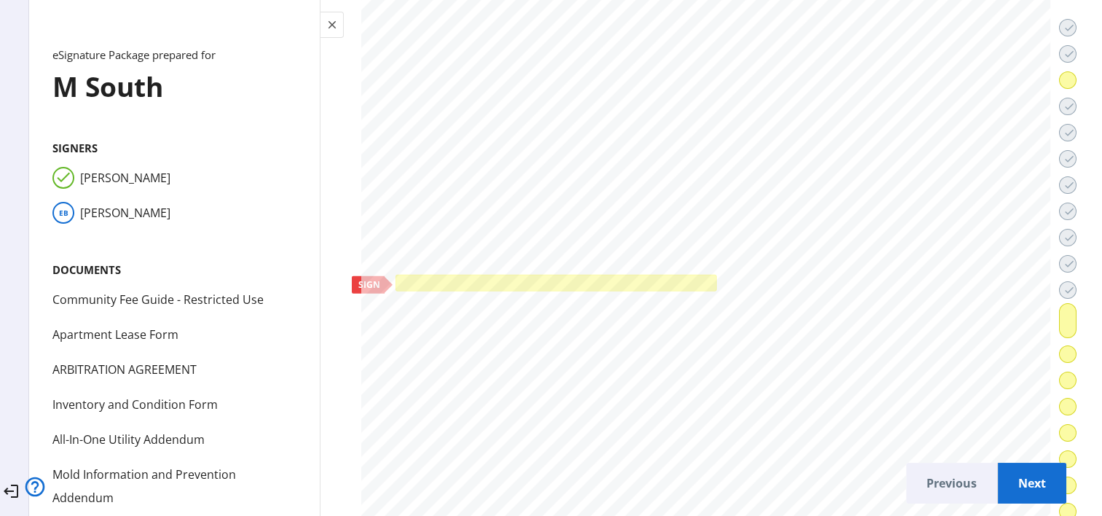
click at [620, 275] on div at bounding box center [555, 283] width 321 height 17
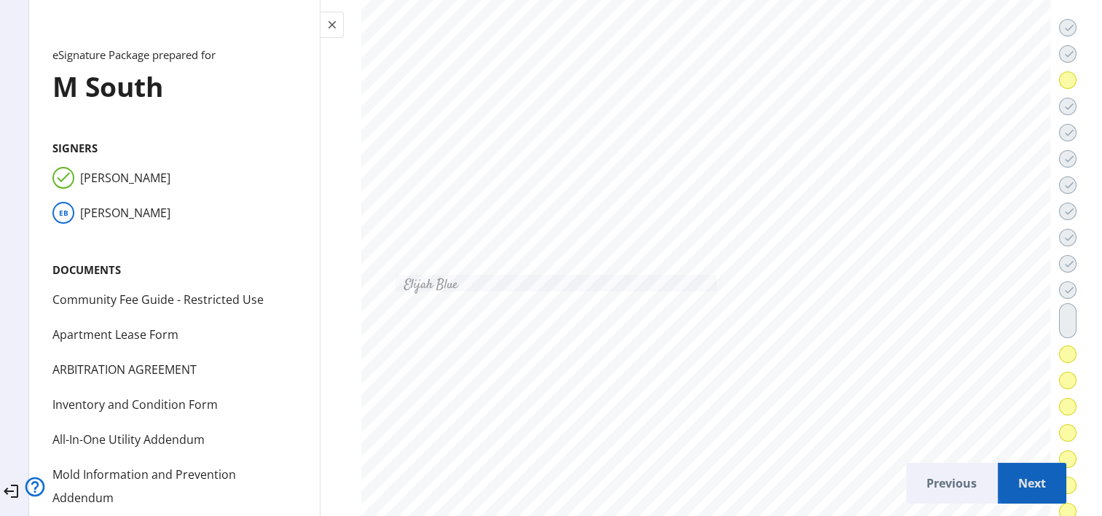
click at [1023, 465] on span "Next" at bounding box center [1031, 482] width 45 height 35
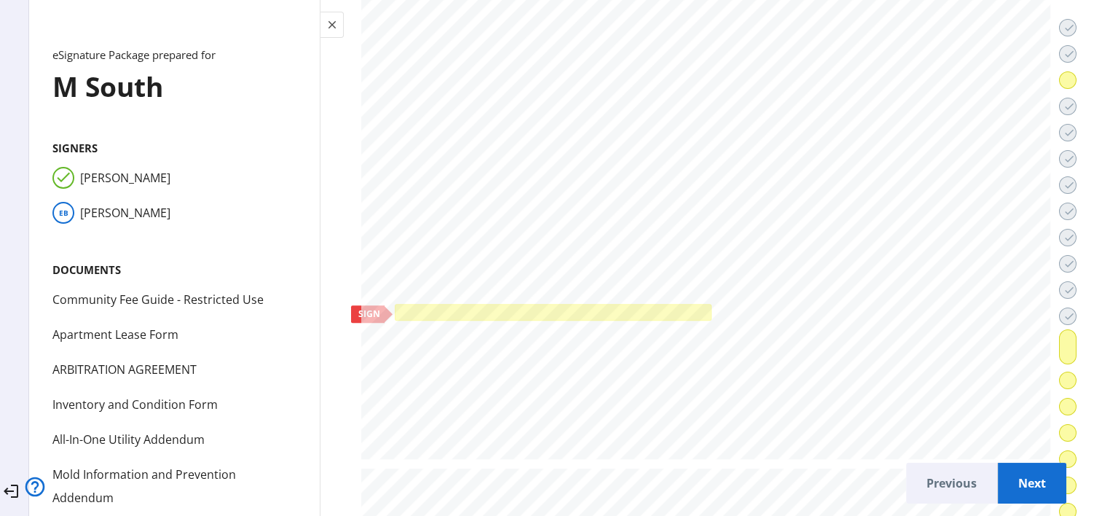
click at [621, 307] on div at bounding box center [553, 312] width 310 height 10
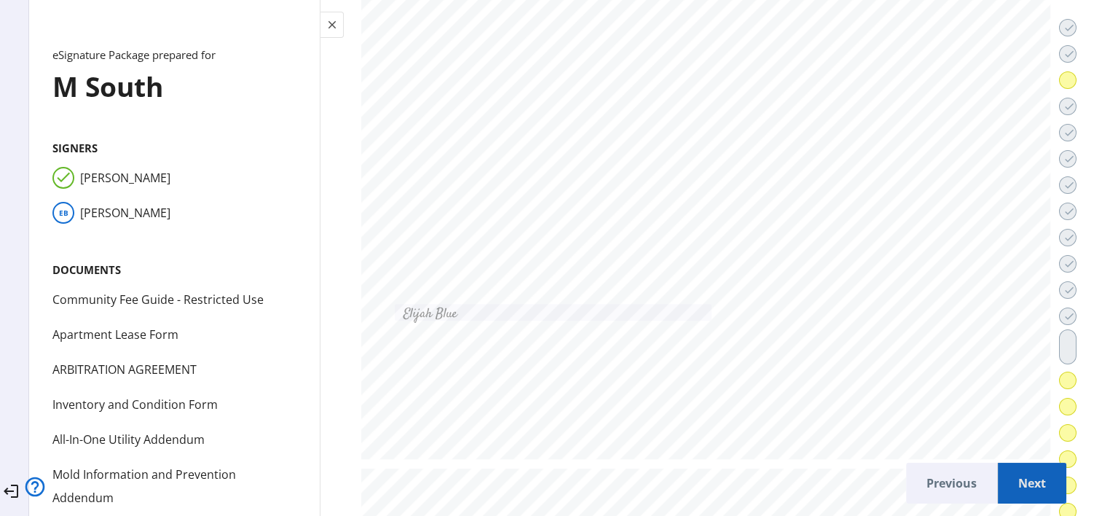
click at [1009, 465] on span "Next" at bounding box center [1031, 482] width 45 height 35
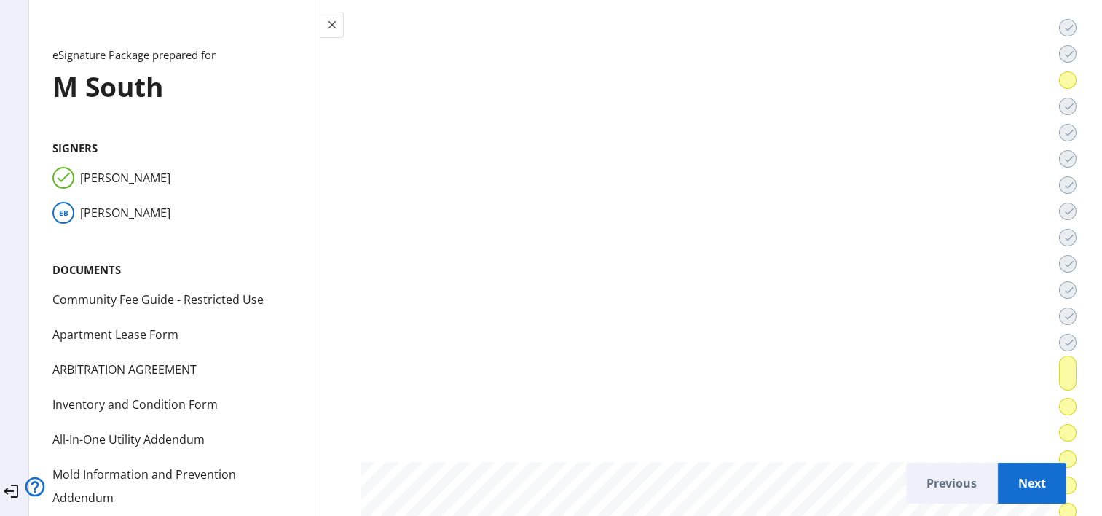
scroll to position [47018, 0]
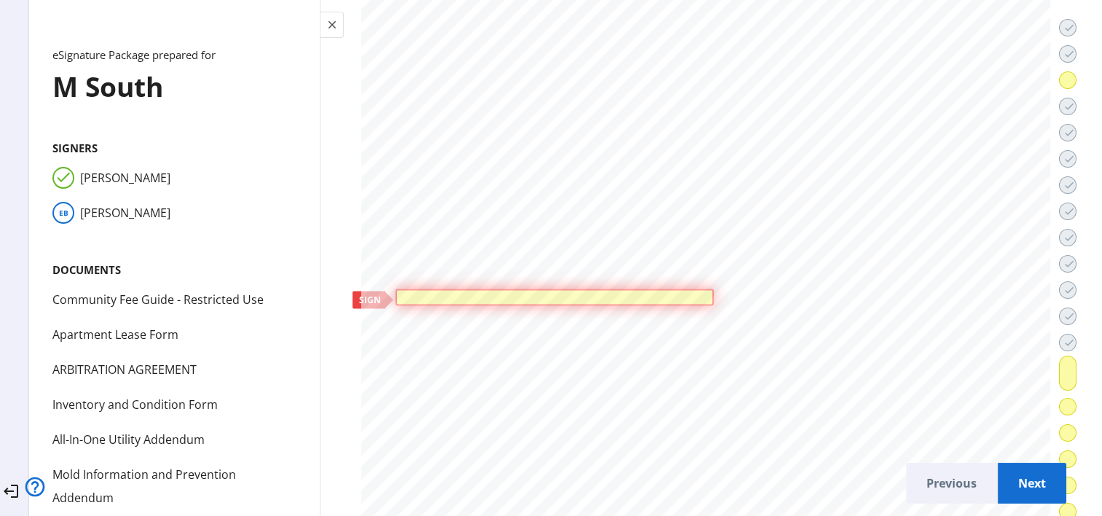
click at [613, 289] on div at bounding box center [554, 297] width 318 height 17
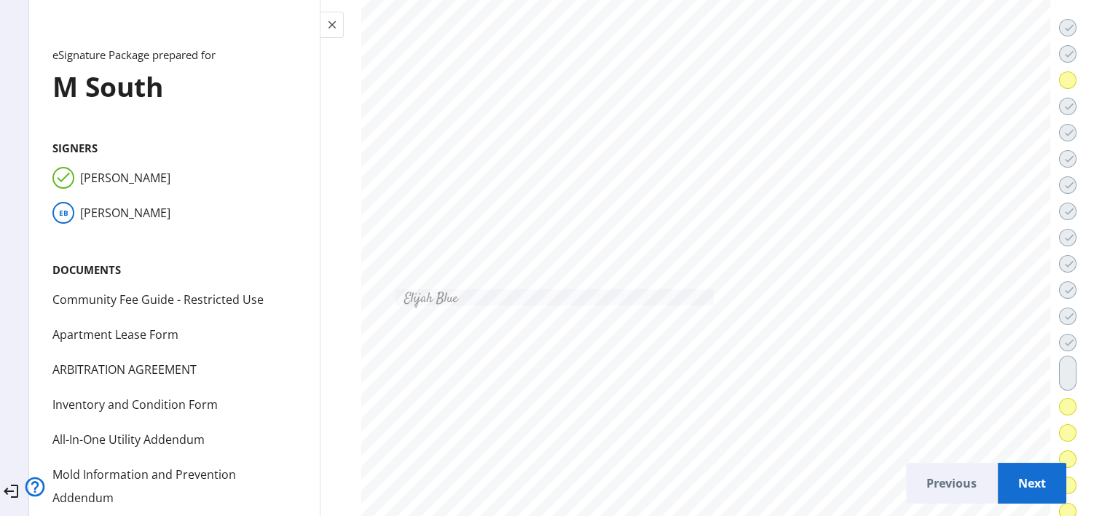
click at [1009, 480] on span "Next" at bounding box center [1031, 482] width 45 height 35
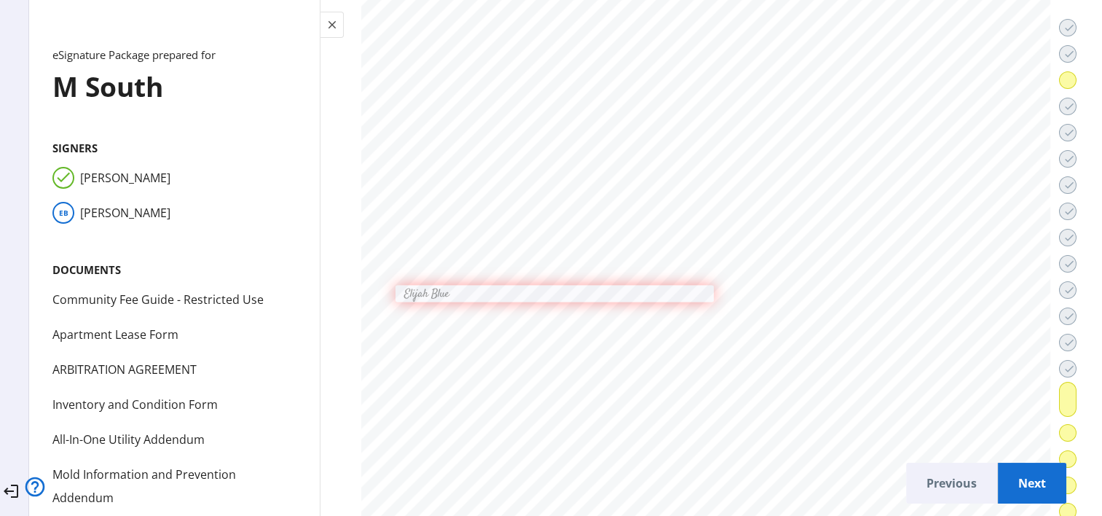
scroll to position [48469, 0]
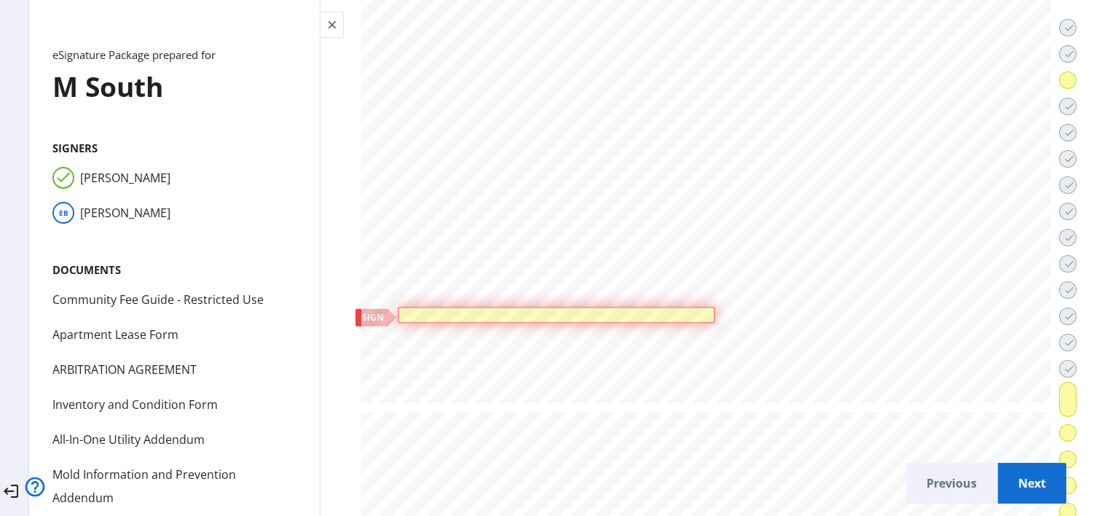
click at [548, 307] on div at bounding box center [557, 315] width 318 height 17
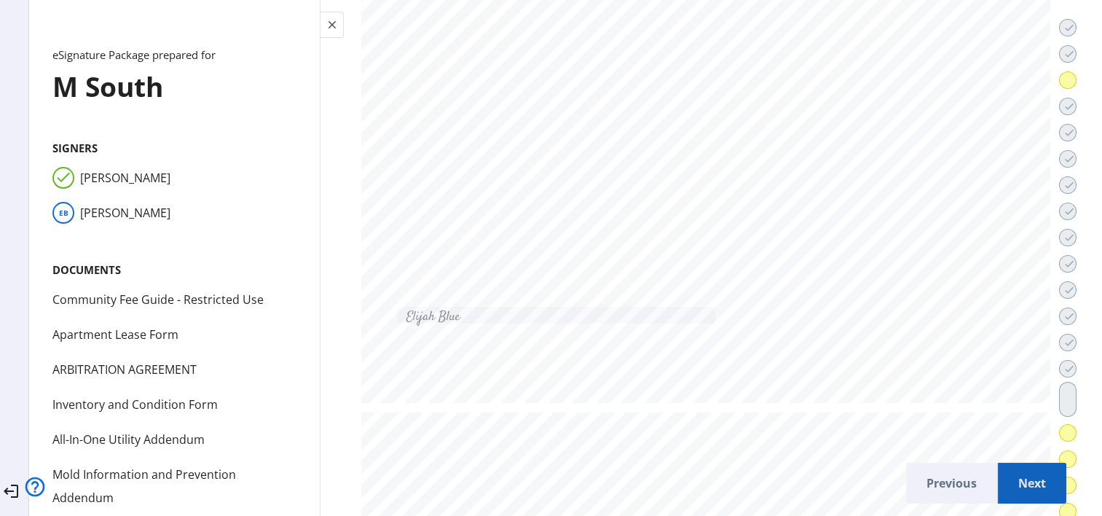
click at [1009, 473] on span "Next" at bounding box center [1031, 482] width 45 height 35
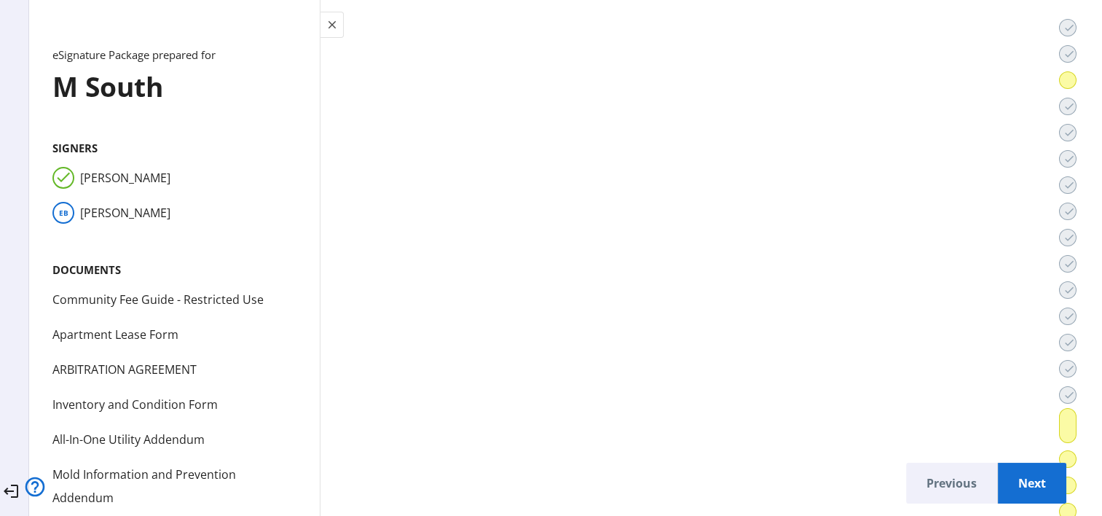
scroll to position [51518, 0]
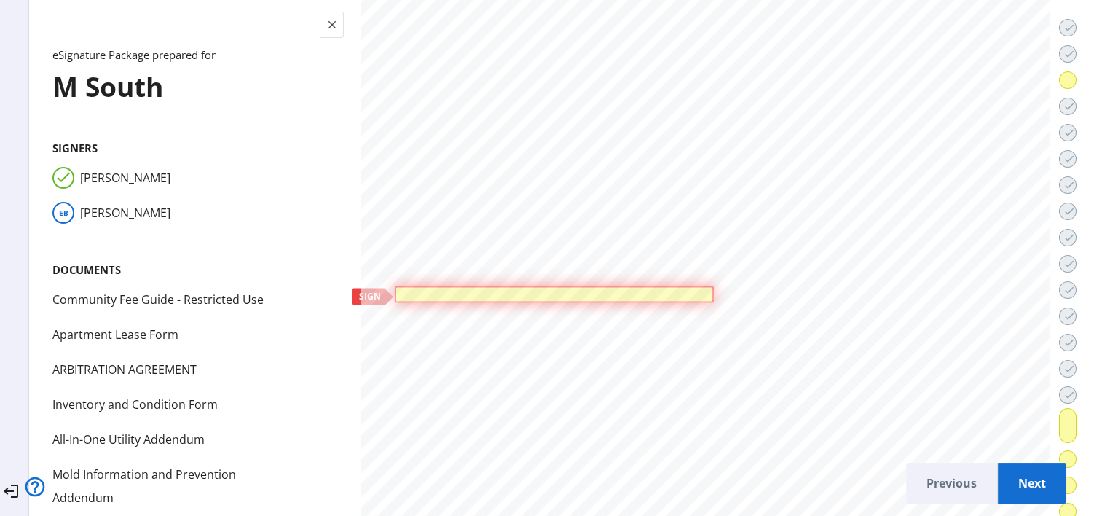
click at [551, 286] on div at bounding box center [554, 294] width 319 height 17
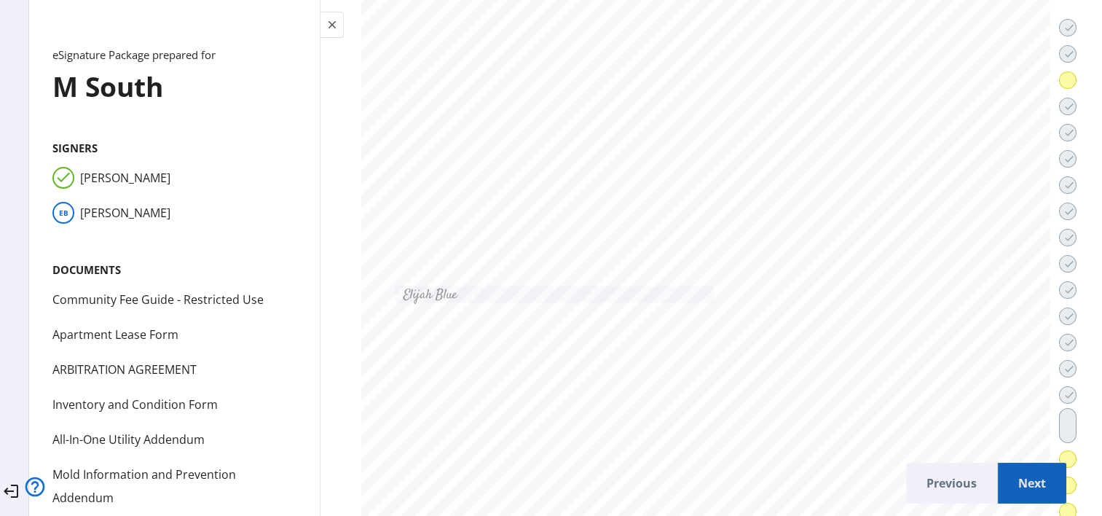
click at [1009, 469] on span "Next" at bounding box center [1031, 482] width 45 height 35
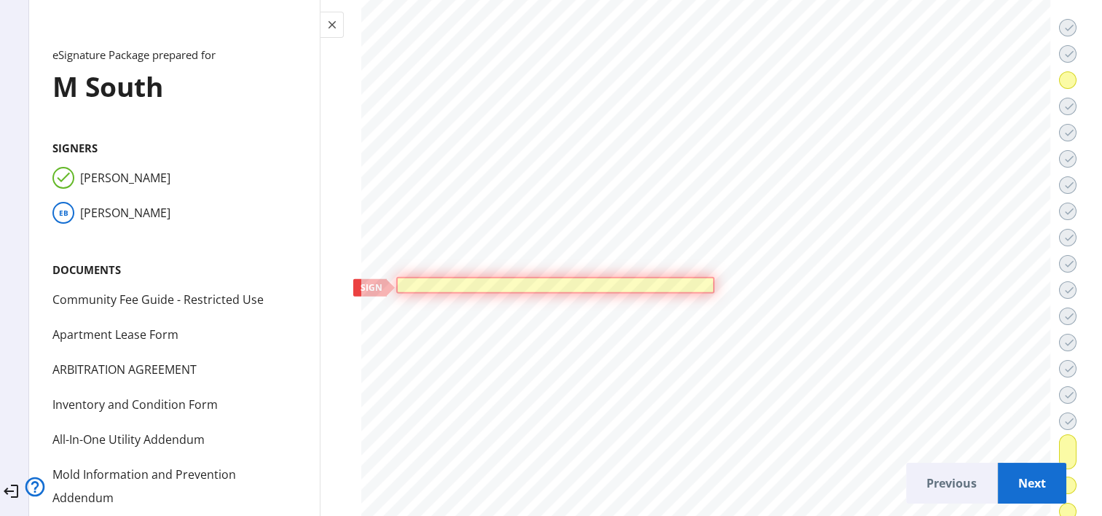
click at [626, 280] on div at bounding box center [555, 284] width 310 height 9
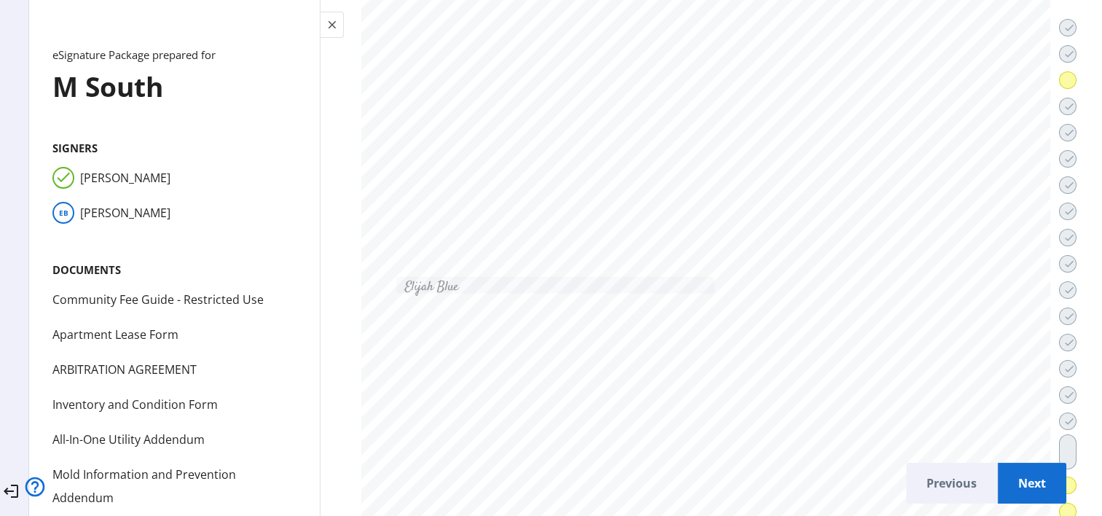
click at [1019, 465] on span "Next" at bounding box center [1031, 482] width 45 height 35
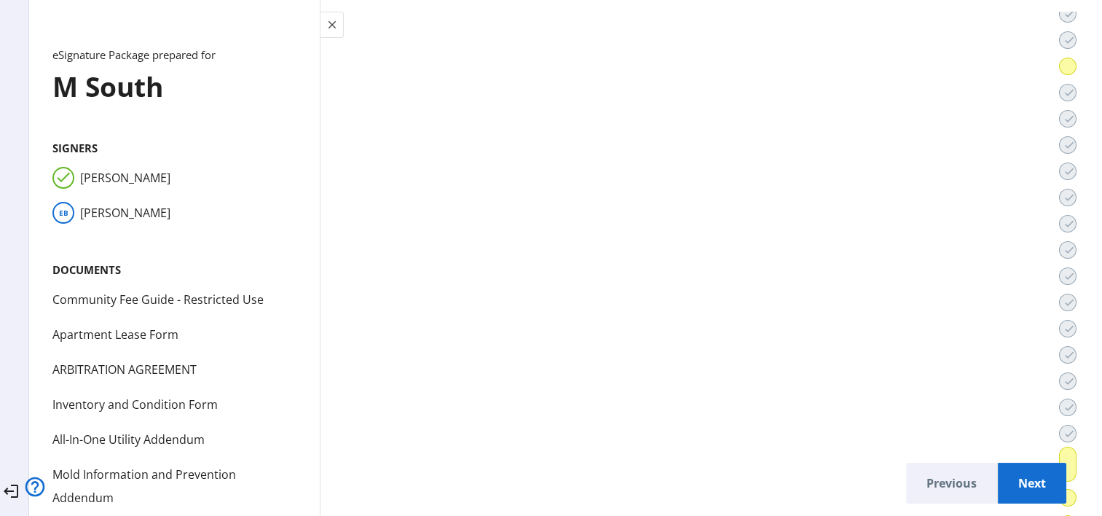
scroll to position [55935, 0]
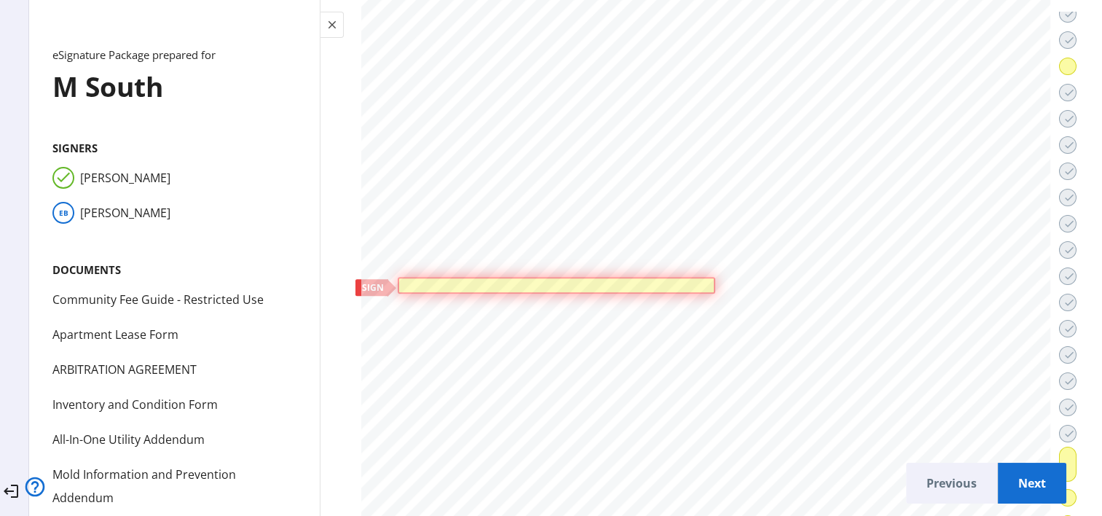
click at [637, 280] on div at bounding box center [556, 284] width 309 height 9
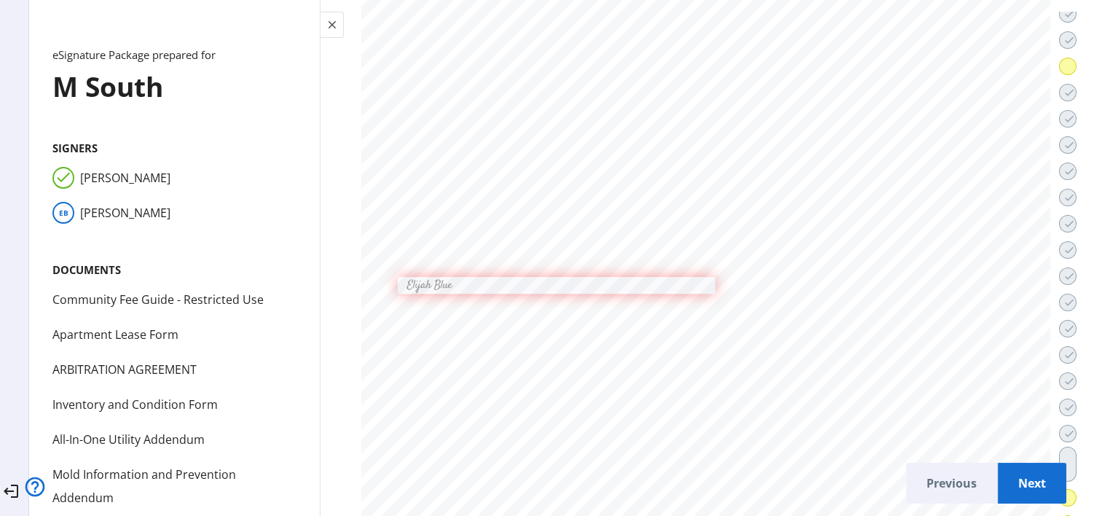
click at [1030, 478] on span "Next" at bounding box center [1031, 482] width 45 height 35
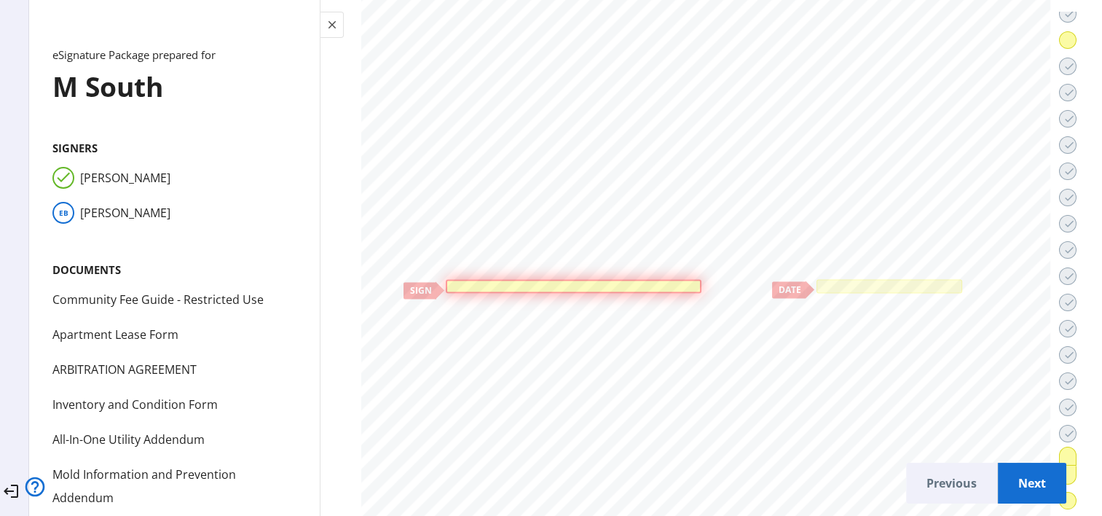
click at [577, 279] on div at bounding box center [574, 286] width 256 height 14
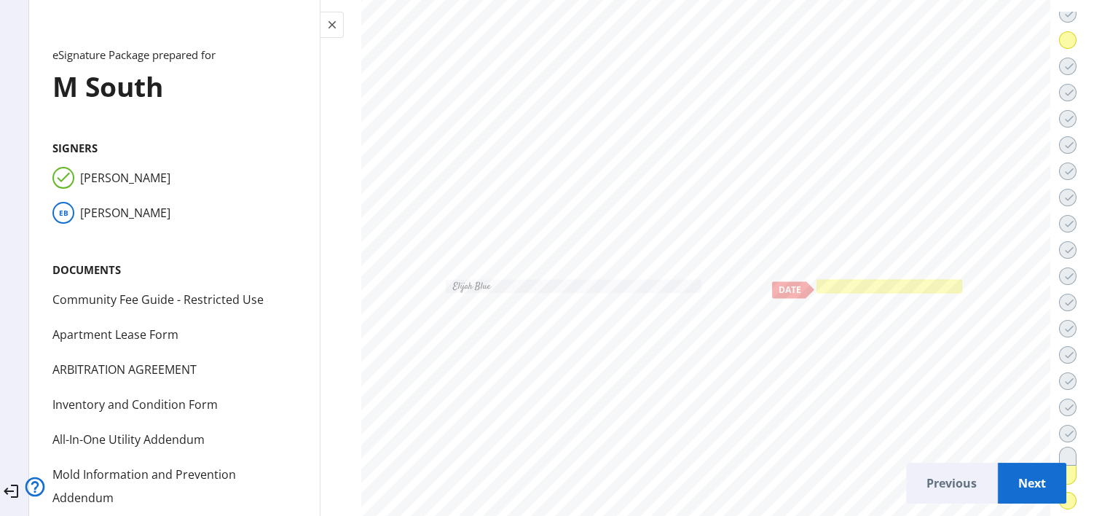
click at [835, 283] on div at bounding box center [889, 286] width 140 height 7
click at [1009, 465] on span "Next" at bounding box center [1031, 482] width 45 height 35
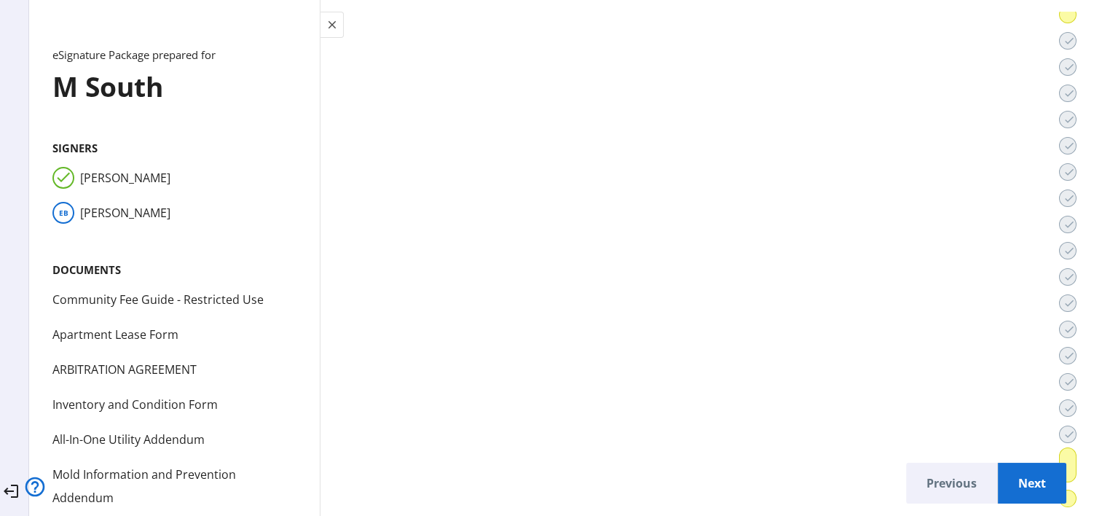
scroll to position [59412, 0]
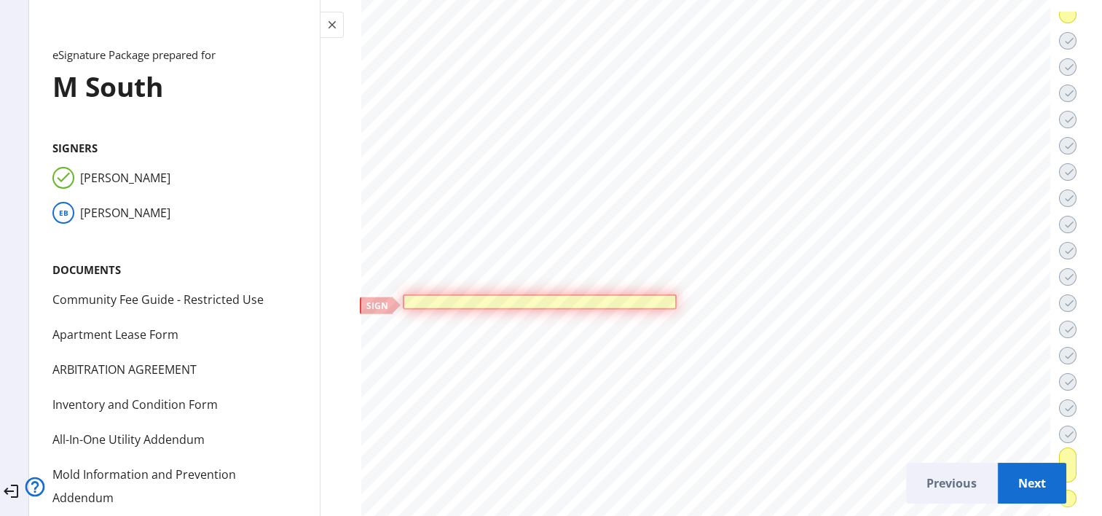
click at [599, 299] on div at bounding box center [539, 302] width 266 height 7
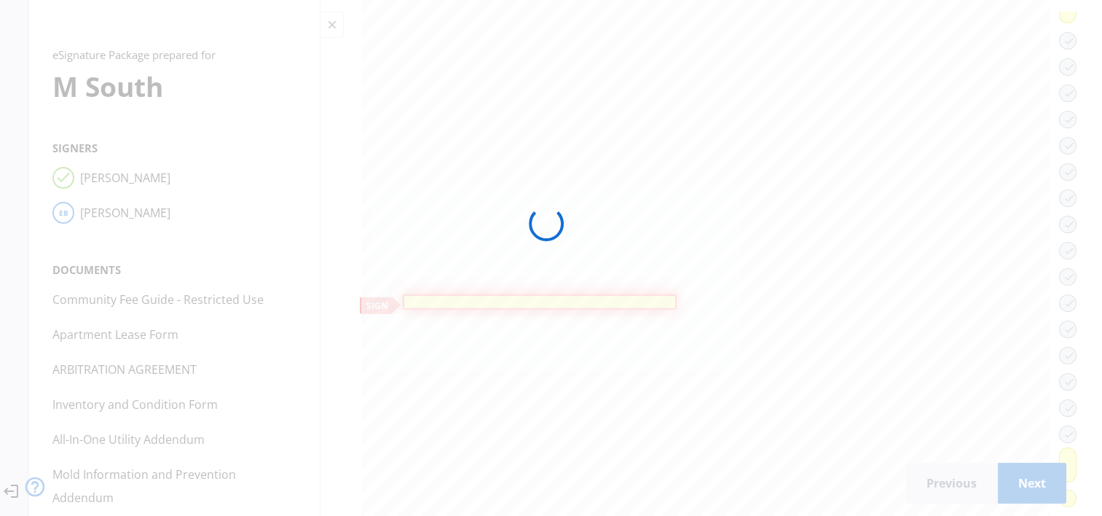
click at [599, 253] on bm-esignature-client "logout close eSignature Package prepared for M South Signers done Jenna Fangmey…" at bounding box center [551, 258] width 1102 height 516
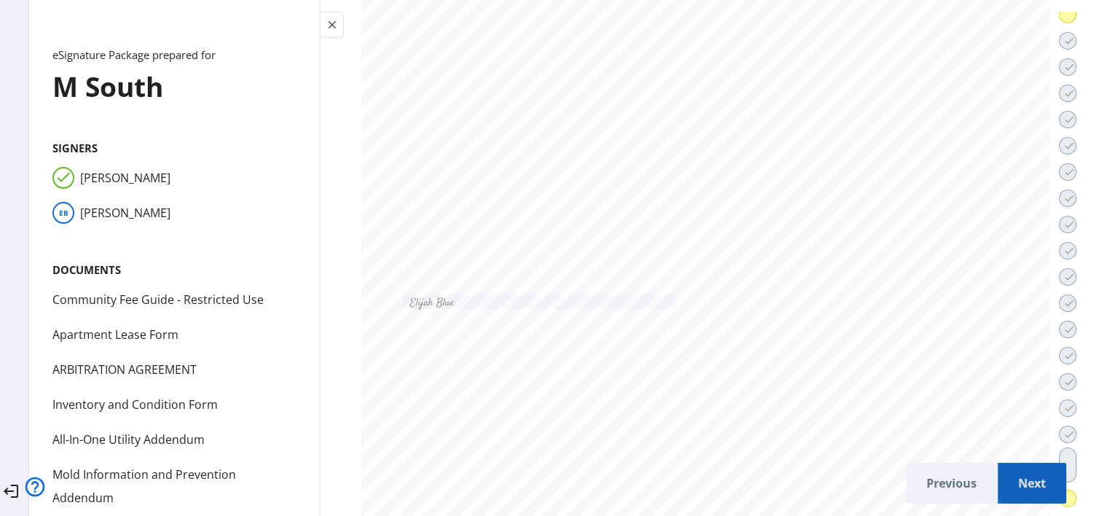
click at [1011, 474] on span "Next" at bounding box center [1031, 482] width 45 height 35
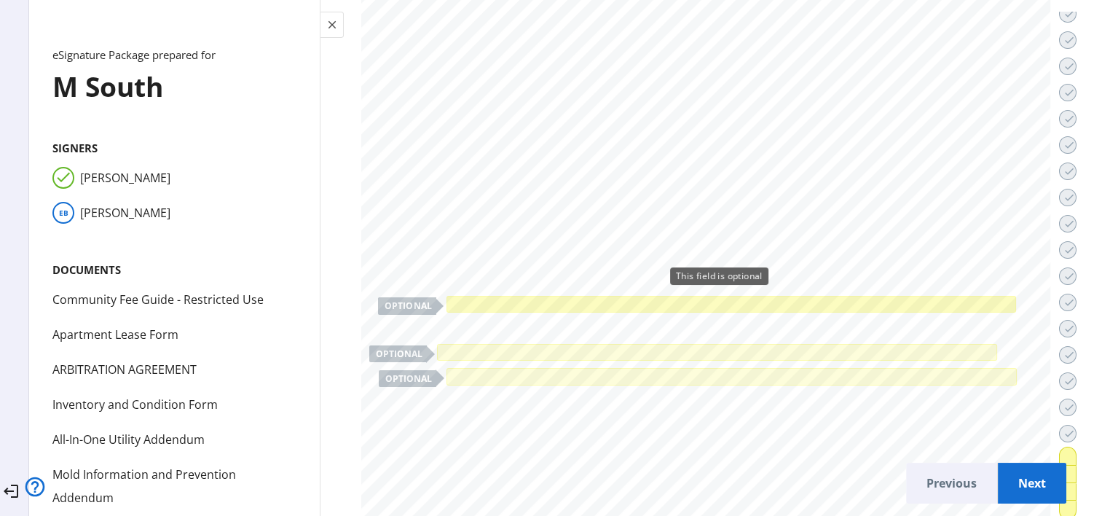
click at [578, 296] on div at bounding box center [731, 304] width 570 height 17
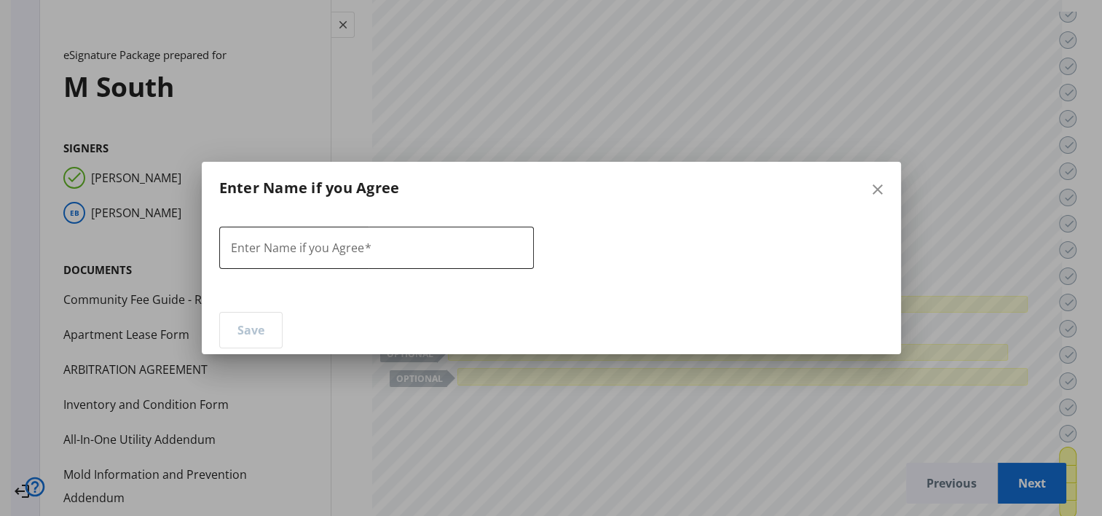
click at [431, 251] on input "Enter Name if you Agree" at bounding box center [376, 248] width 291 height 17
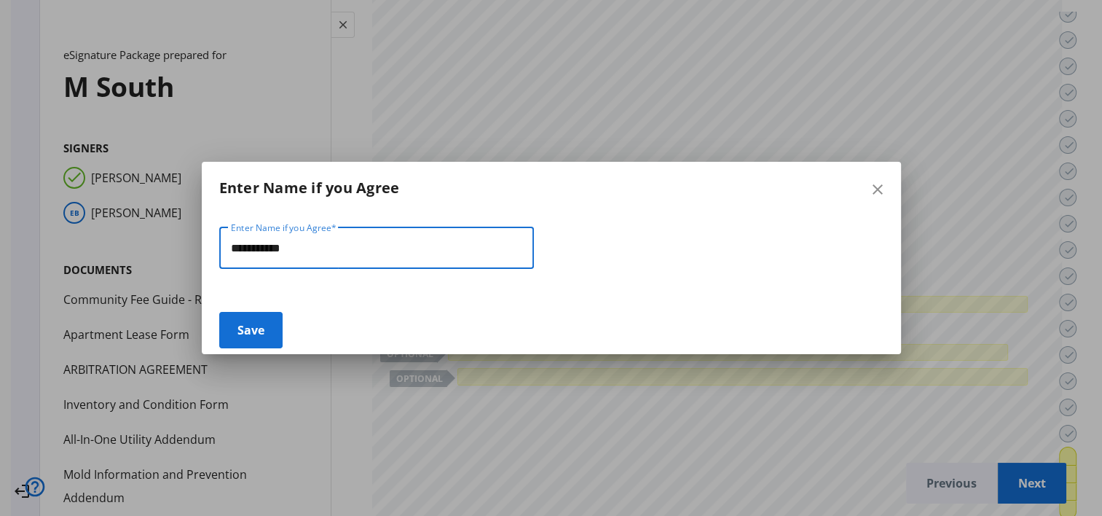
type input "**********"
click at [262, 344] on span at bounding box center [251, 329] width 62 height 35
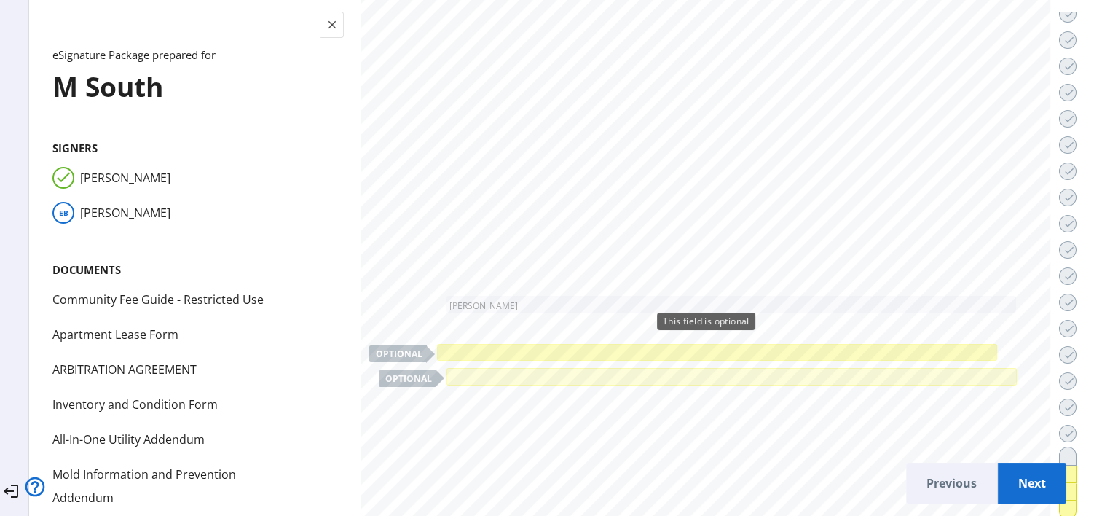
click at [506, 347] on div at bounding box center [717, 352] width 554 height 10
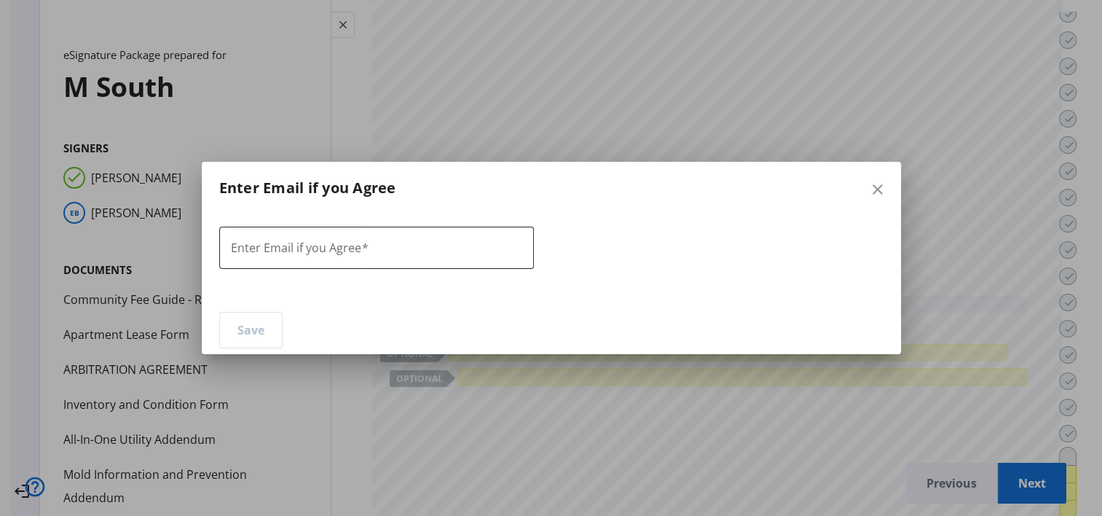
click at [413, 253] on div at bounding box center [376, 248] width 291 height 42
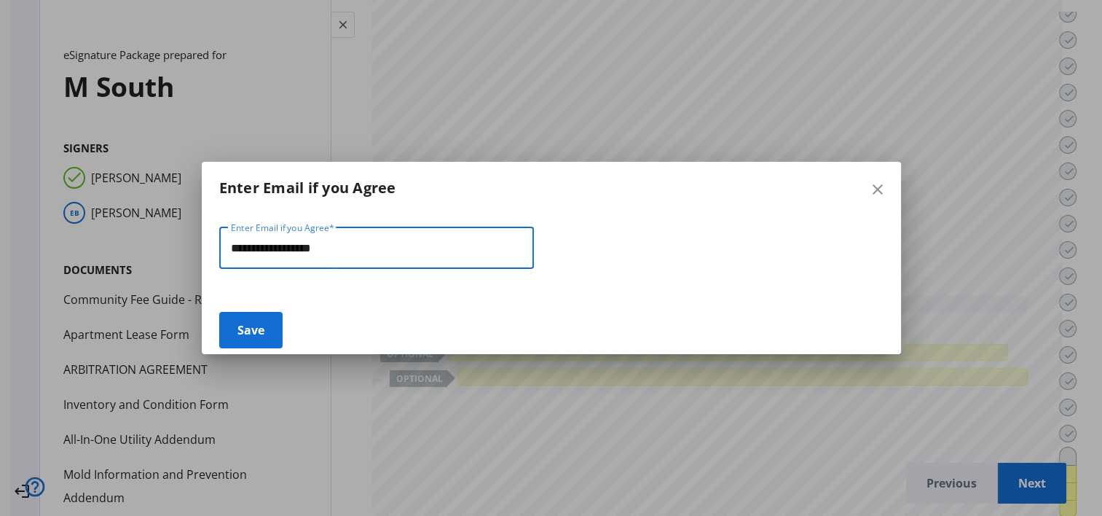
type input "**********"
click at [237, 318] on span "Save" at bounding box center [250, 329] width 27 height 35
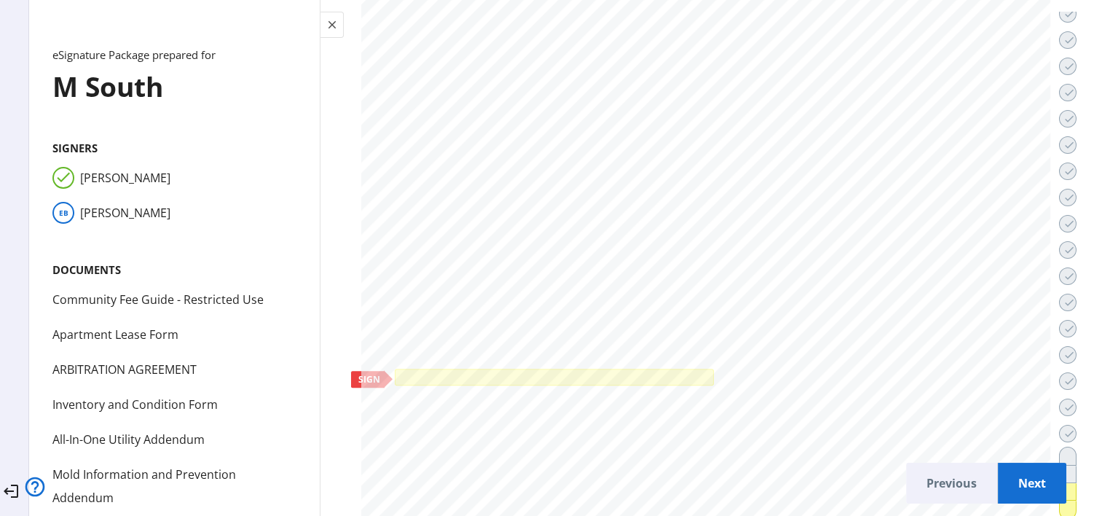
scroll to position [61499, 0]
click at [488, 370] on div at bounding box center [554, 375] width 313 height 10
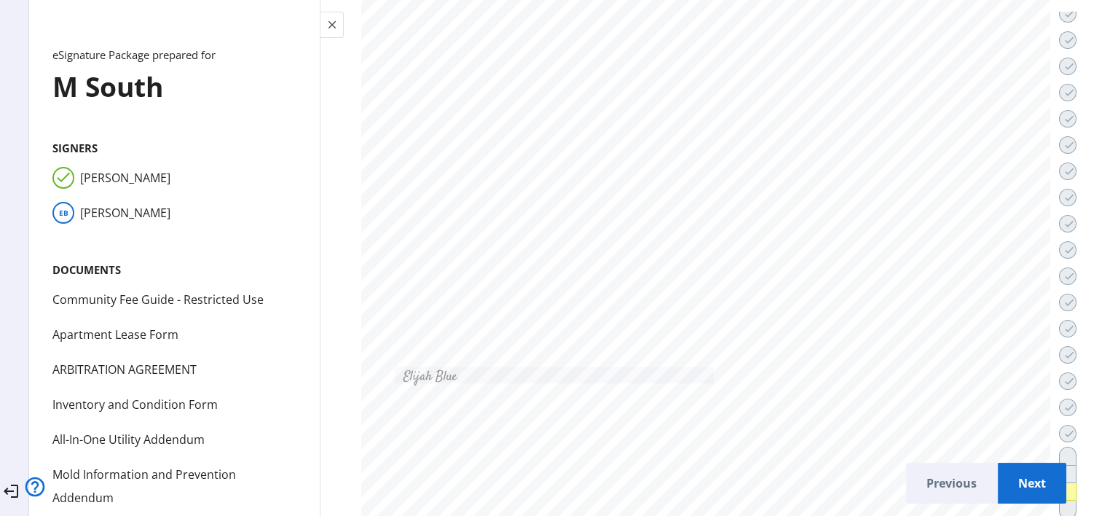
click at [1028, 468] on span "Next" at bounding box center [1031, 482] width 45 height 35
click at [1019, 470] on span "Next" at bounding box center [1031, 482] width 45 height 35
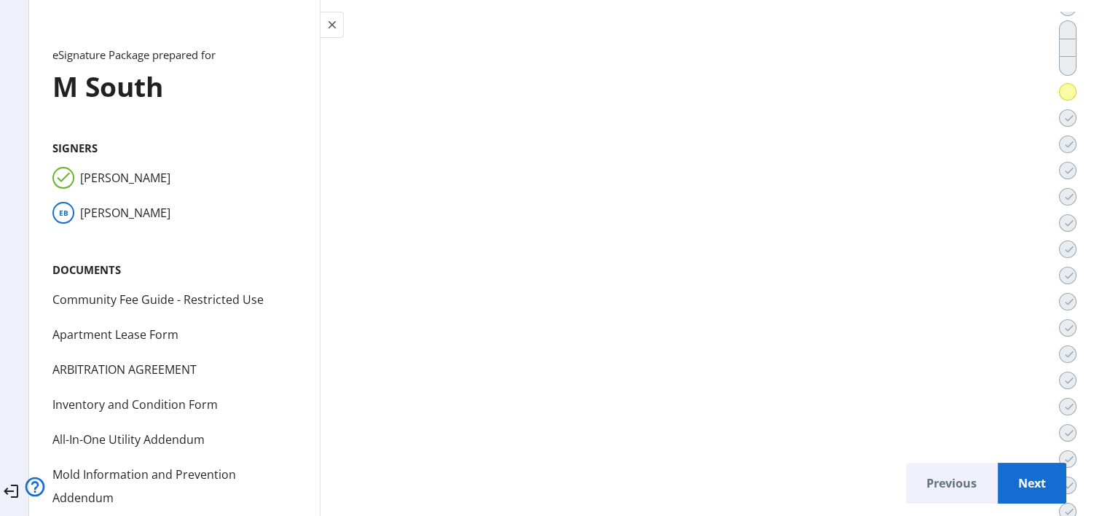
scroll to position [10670, 0]
click at [1030, 479] on span "Next" at bounding box center [1031, 482] width 45 height 35
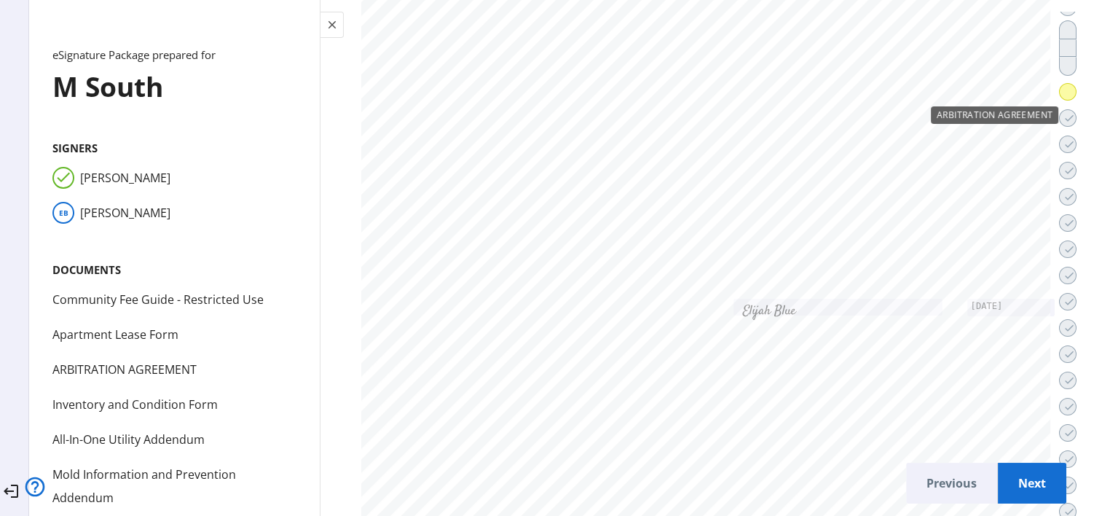
click at [1043, 106] on div "ARBITRATION AGREEMENT" at bounding box center [994, 114] width 127 height 17
click at [1060, 92] on span at bounding box center [1068, 91] width 16 height 35
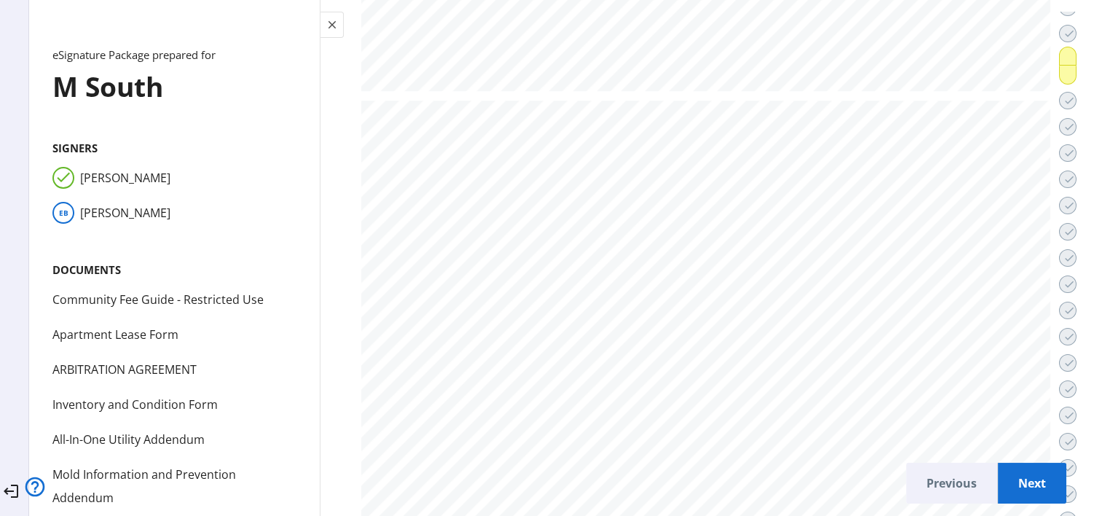
scroll to position [12230, 0]
click at [1042, 72] on div "Sign" at bounding box center [1042, 80] width 31 height 17
click at [1043, 91] on div "Date" at bounding box center [1041, 99] width 33 height 17
click at [1060, 55] on span at bounding box center [1068, 56] width 16 height 35
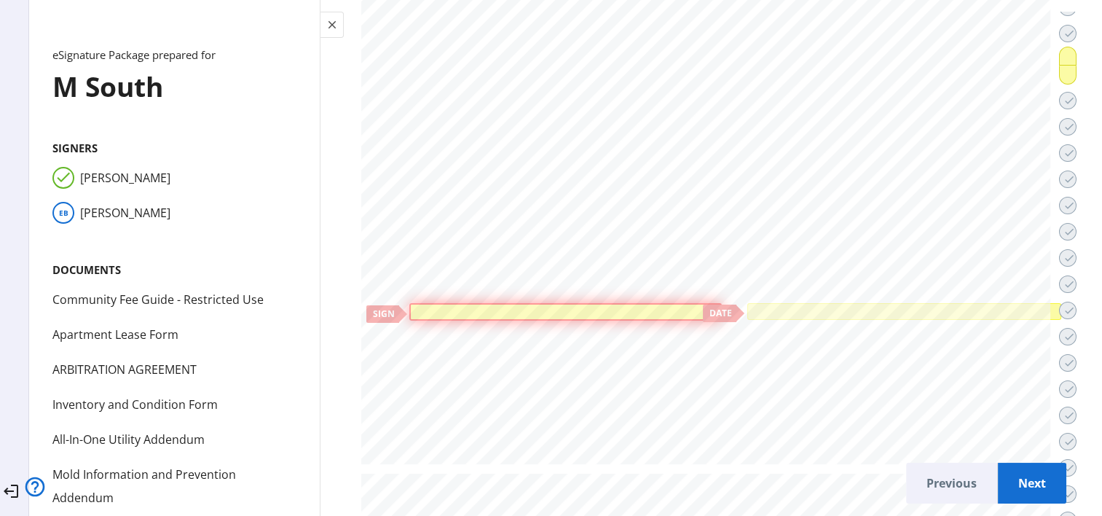
click at [597, 307] on div at bounding box center [565, 311] width 305 height 9
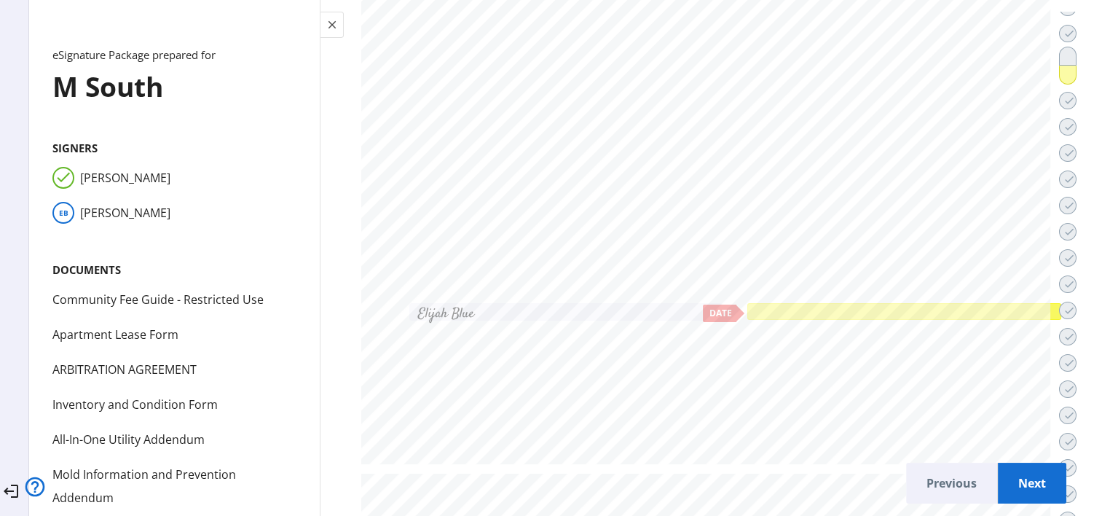
click at [750, 306] on div at bounding box center [904, 311] width 308 height 11
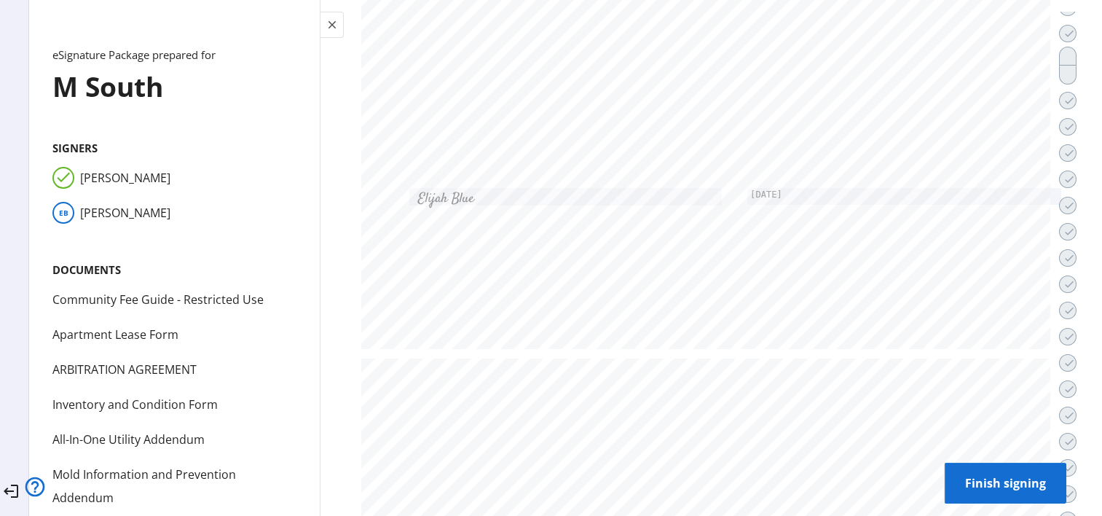
scroll to position [16566, 0]
click at [979, 484] on span "Finish signing" at bounding box center [1005, 482] width 98 height 35
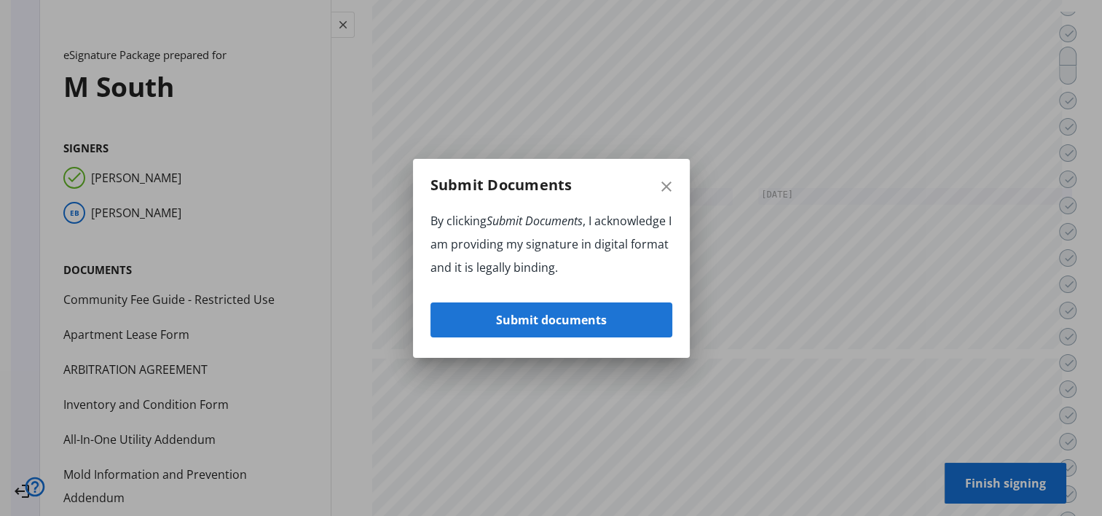
click at [612, 322] on span "button" at bounding box center [551, 319] width 242 height 35
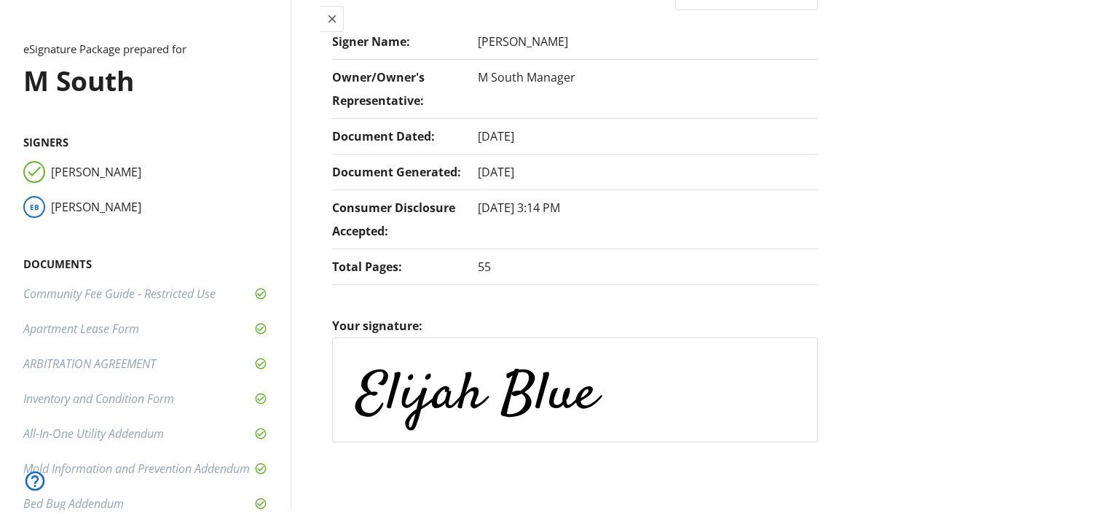
scroll to position [0, 0]
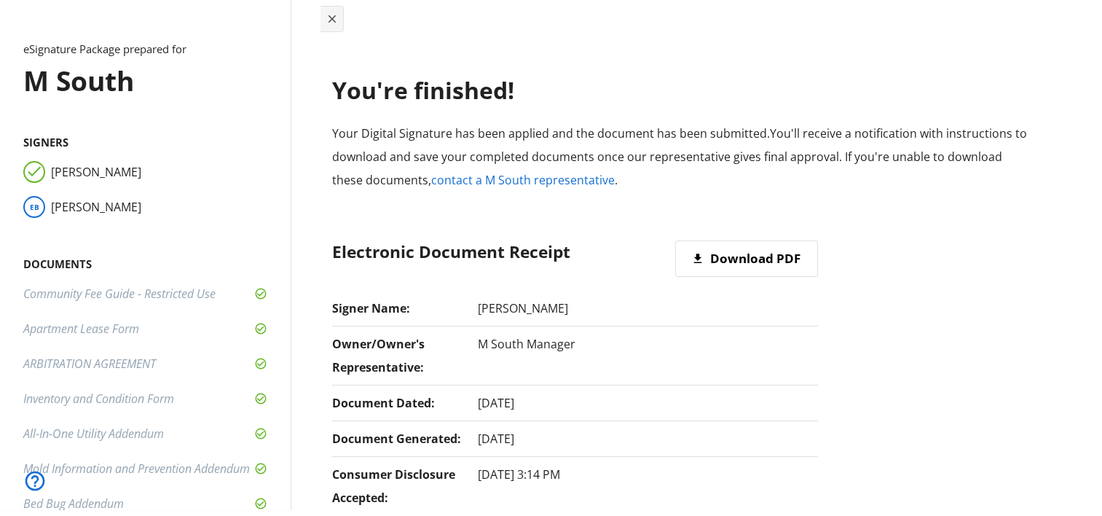
click at [343, 26] on span "Toggle menu" at bounding box center [331, 18] width 23 height 35
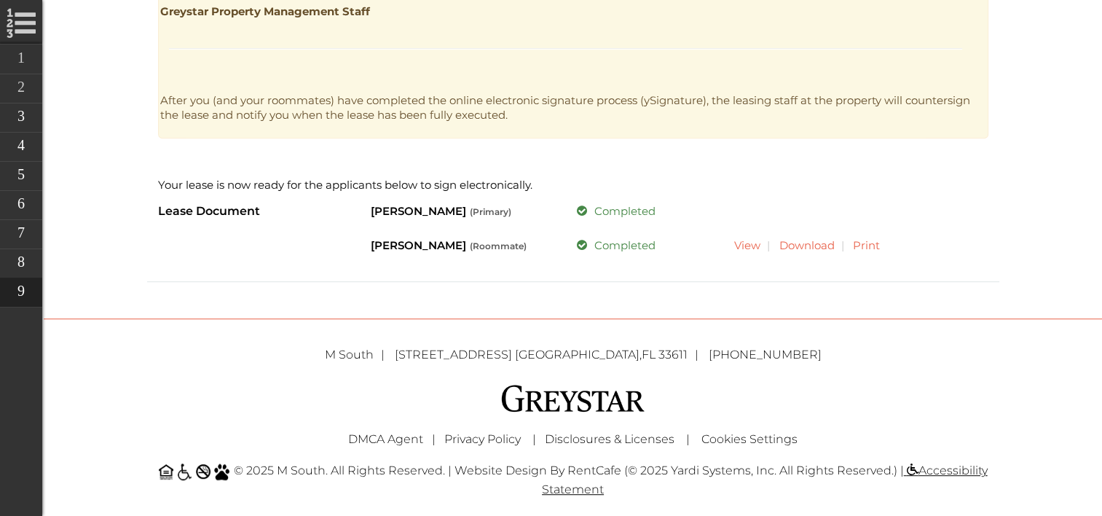
scroll to position [781, 0]
click at [758, 244] on link "View" at bounding box center [746, 245] width 30 height 14
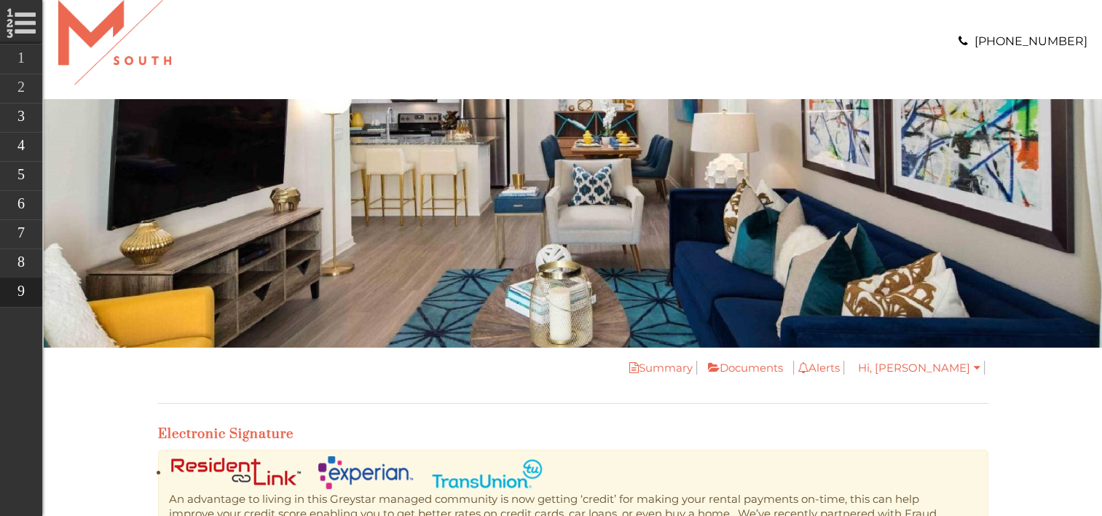
scroll to position [12, 0]
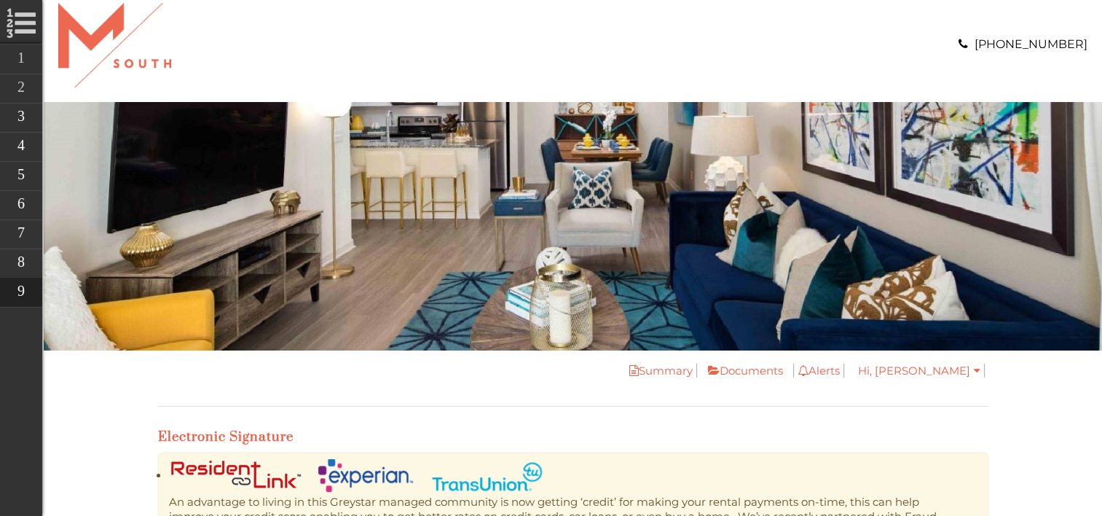
click at [717, 197] on img "banner" at bounding box center [573, 226] width 1058 height 248
click at [844, 367] on link "Alerts" at bounding box center [818, 370] width 51 height 14
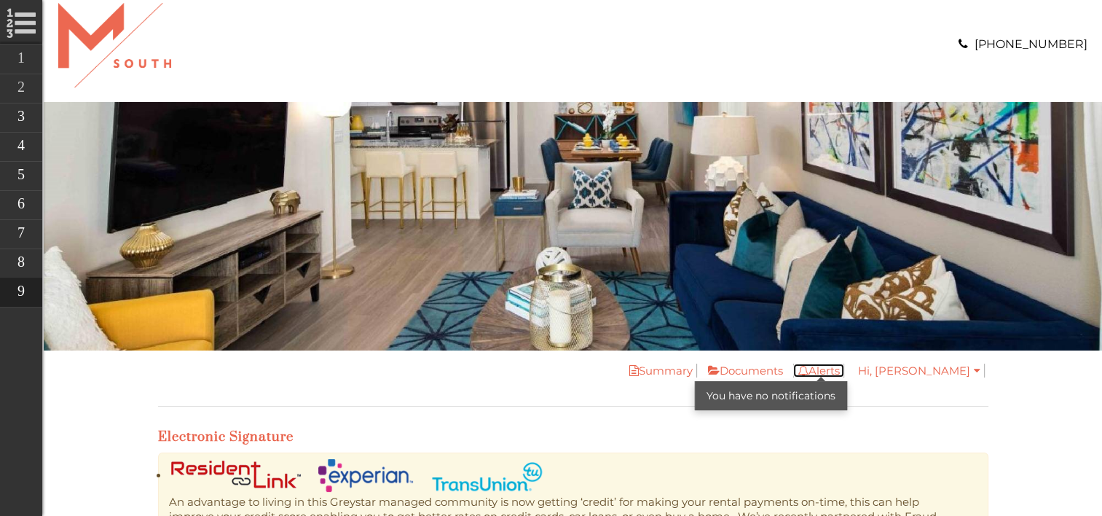
click at [844, 370] on link "Alerts" at bounding box center [818, 370] width 51 height 14
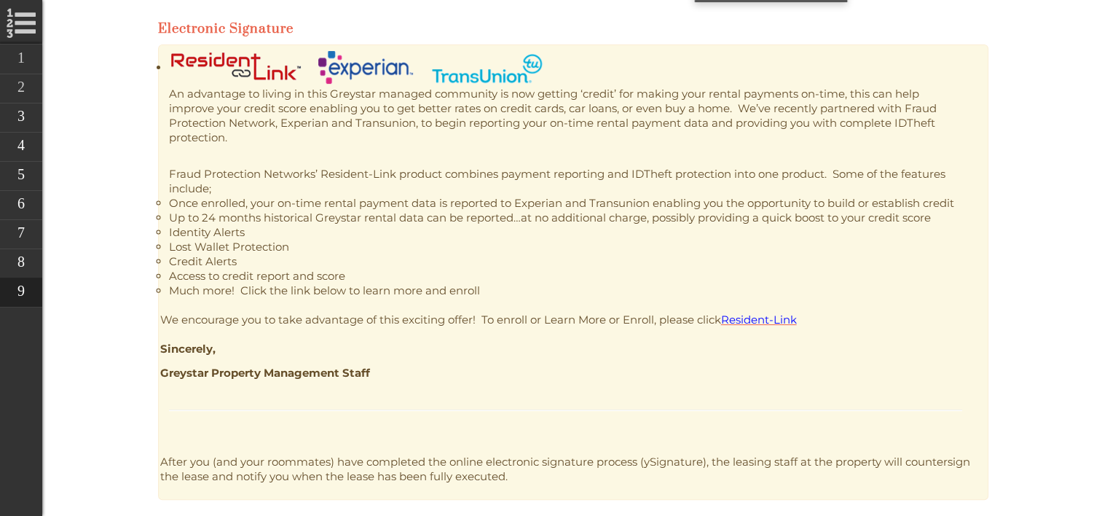
scroll to position [227, 0]
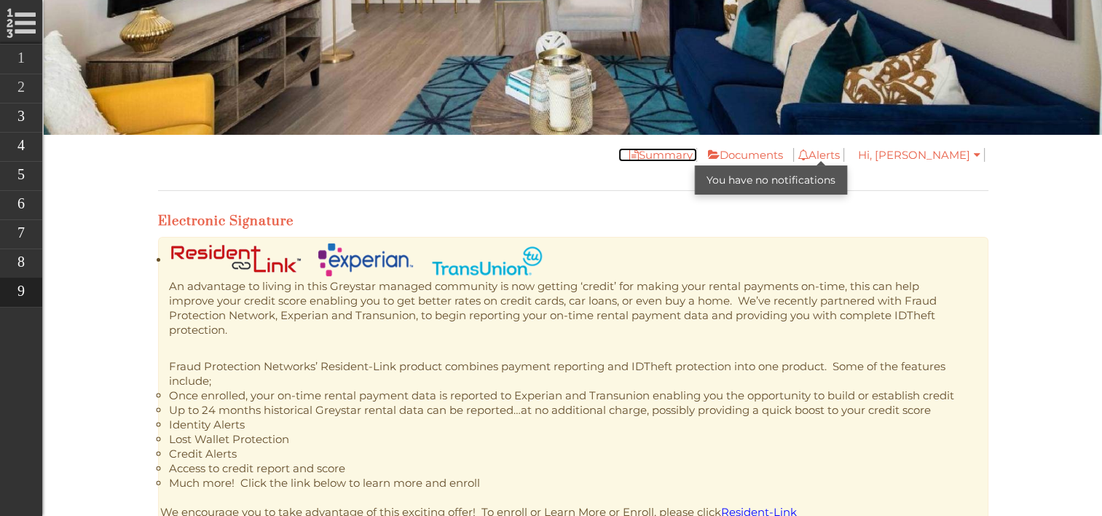
click at [697, 149] on link "Summary" at bounding box center [657, 155] width 79 height 14
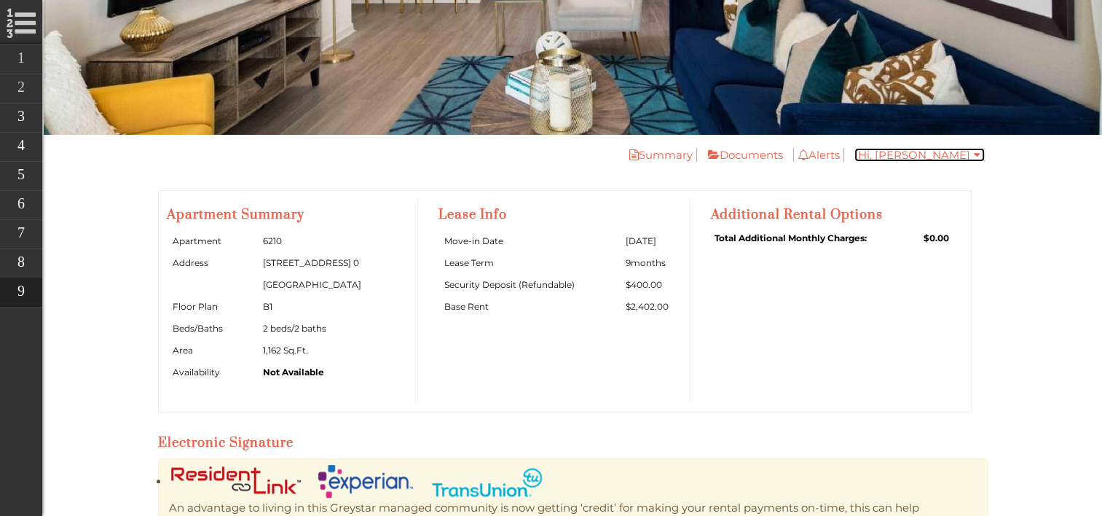
click at [953, 160] on link "Hi, [PERSON_NAME]" at bounding box center [919, 155] width 130 height 14
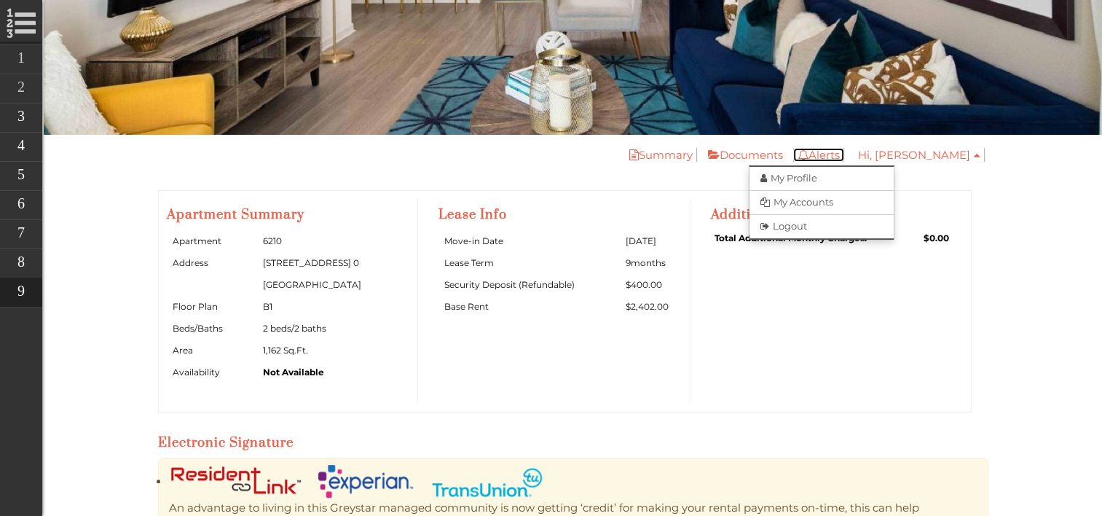
click at [844, 157] on link "Alerts" at bounding box center [818, 155] width 51 height 14
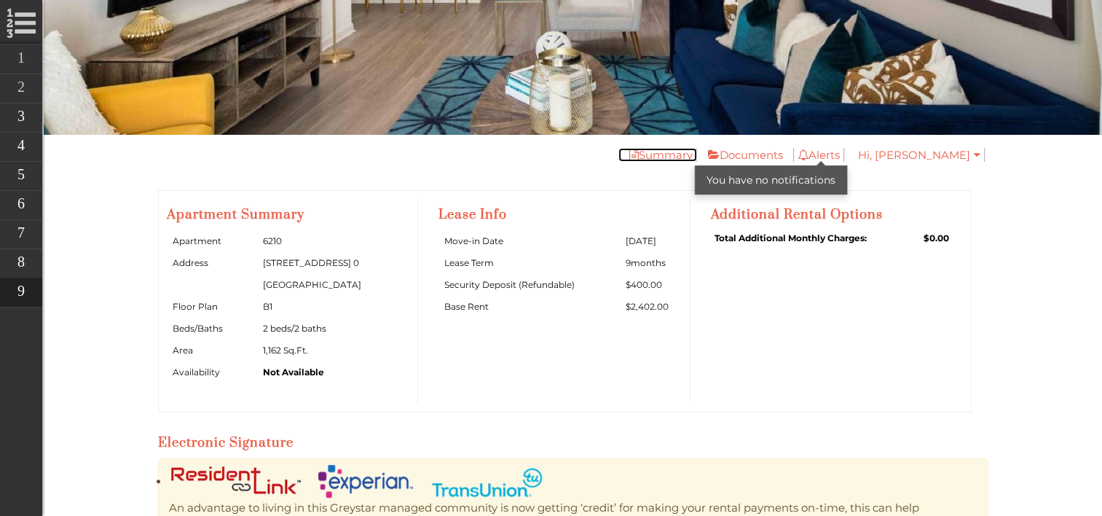
click at [697, 151] on link "Summary" at bounding box center [657, 155] width 79 height 14
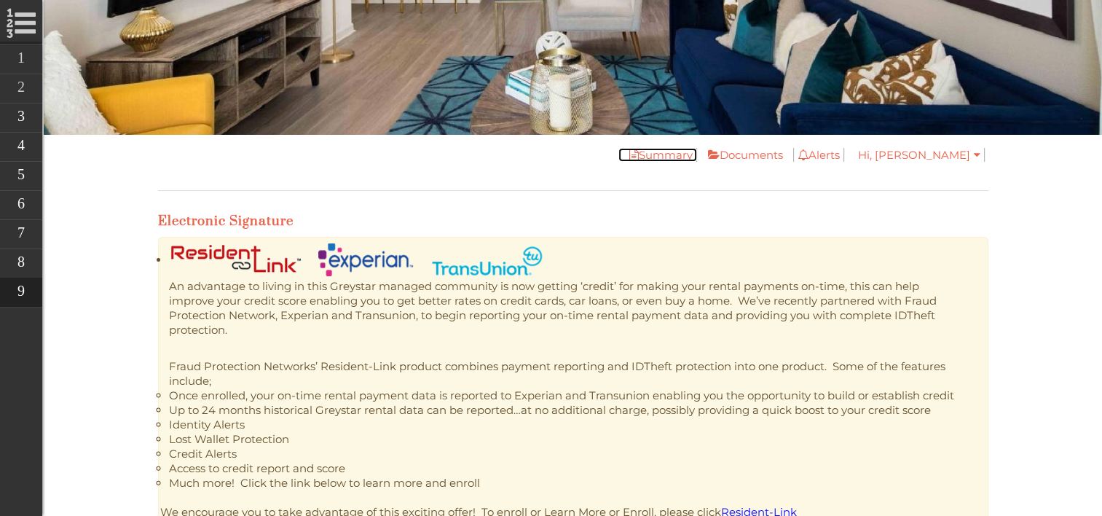
click at [697, 151] on link "Summary" at bounding box center [657, 155] width 79 height 14
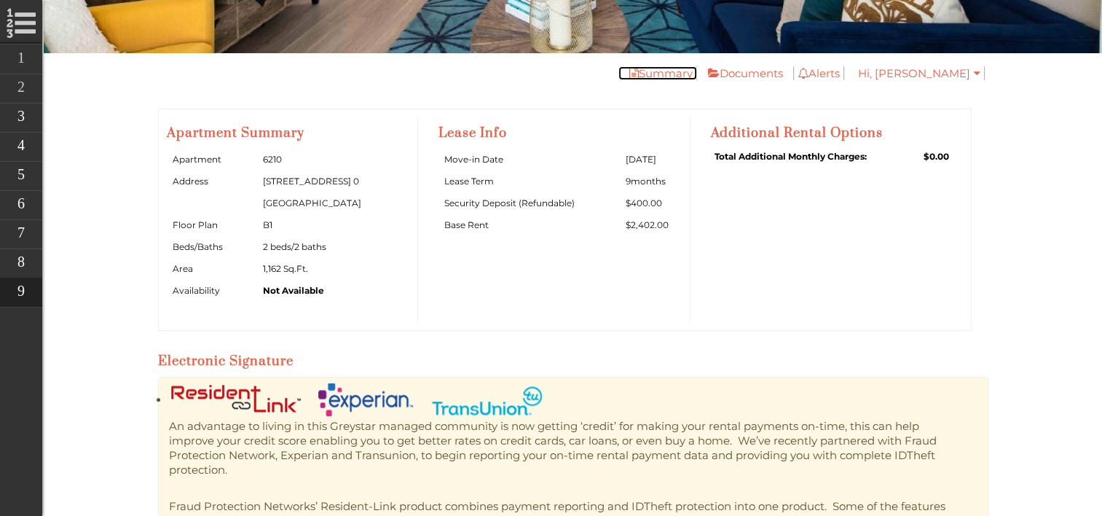
scroll to position [323, 0]
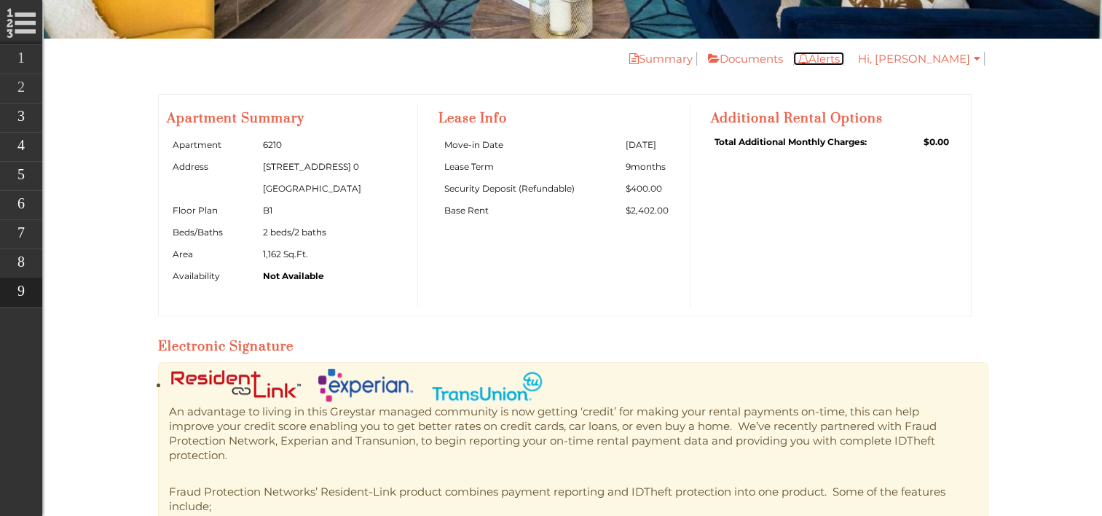
click at [844, 63] on link "Alerts" at bounding box center [818, 59] width 51 height 14
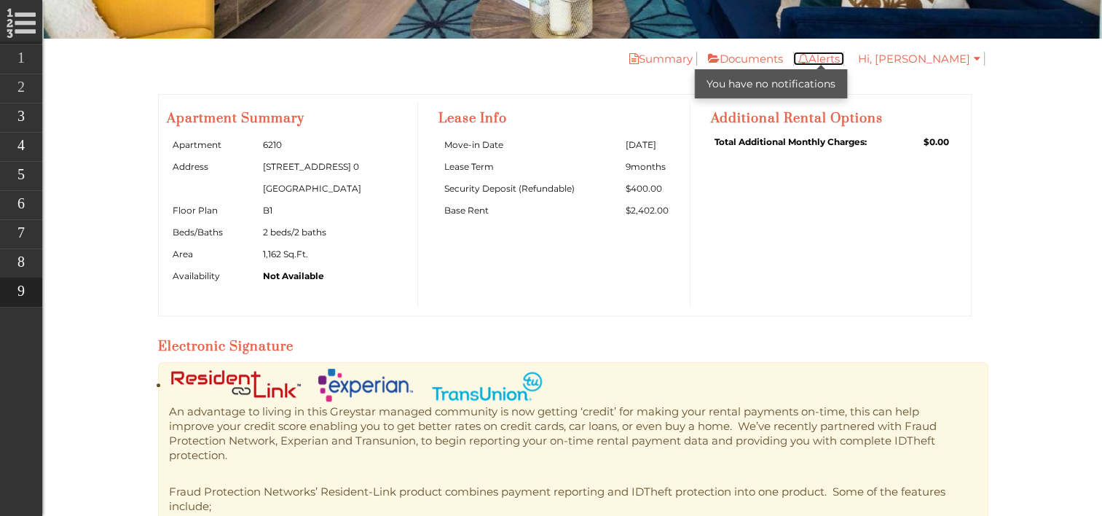
click at [844, 63] on link "Alerts" at bounding box center [818, 59] width 51 height 14
